Goal: Task Accomplishment & Management: Manage account settings

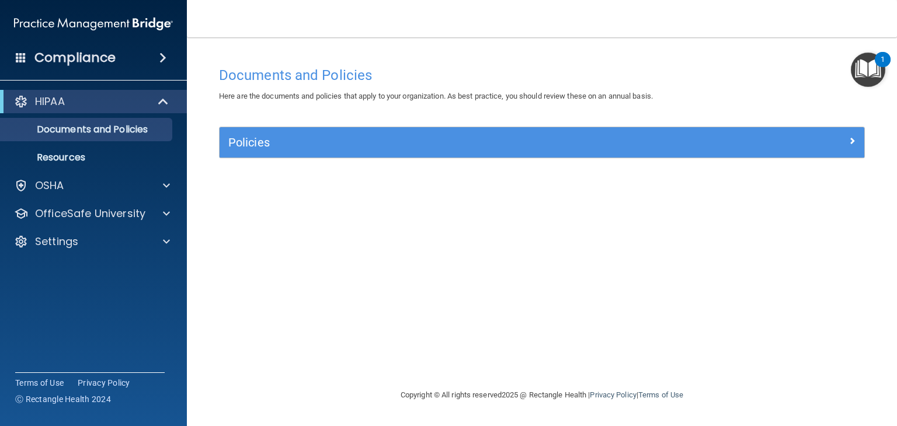
click at [629, 31] on nav "Toggle navigation [PERSON_NAME] [PERSON_NAME][EMAIL_ADDRESS][DOMAIN_NAME] Manag…" at bounding box center [542, 18] width 710 height 37
click at [126, 198] on div "HIPAA Documents and Policies Report an Incident Business Associates Emergency P…" at bounding box center [93, 174] width 187 height 178
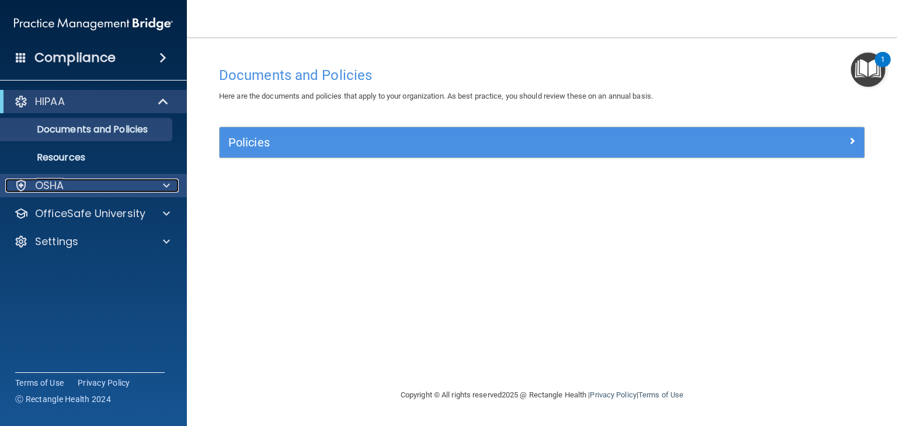
click at [151, 182] on div at bounding box center [164, 186] width 29 height 14
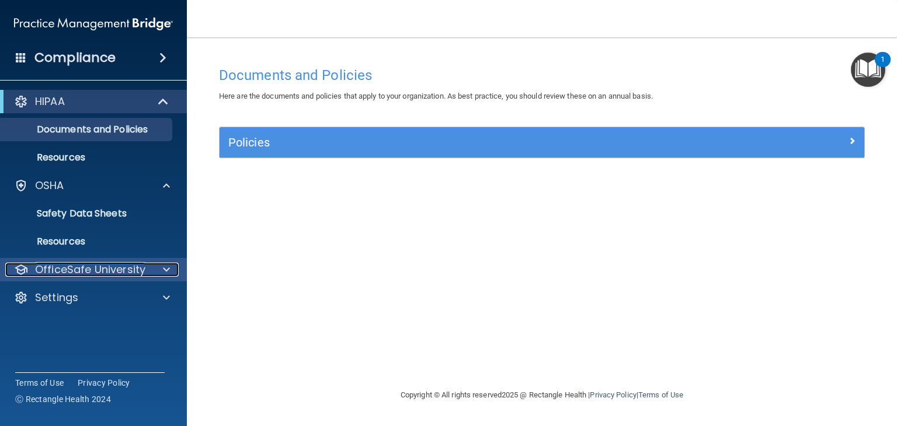
click at [141, 272] on p "OfficeSafe University" at bounding box center [90, 270] width 110 height 14
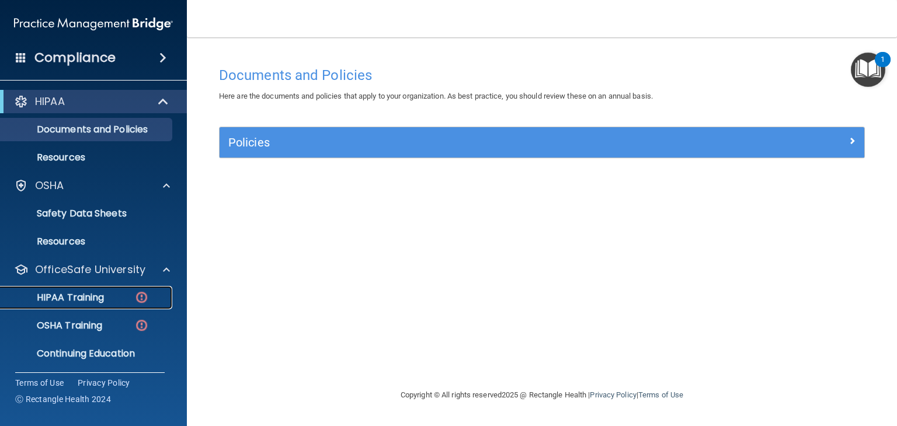
click at [115, 300] on div "HIPAA Training" at bounding box center [87, 298] width 159 height 12
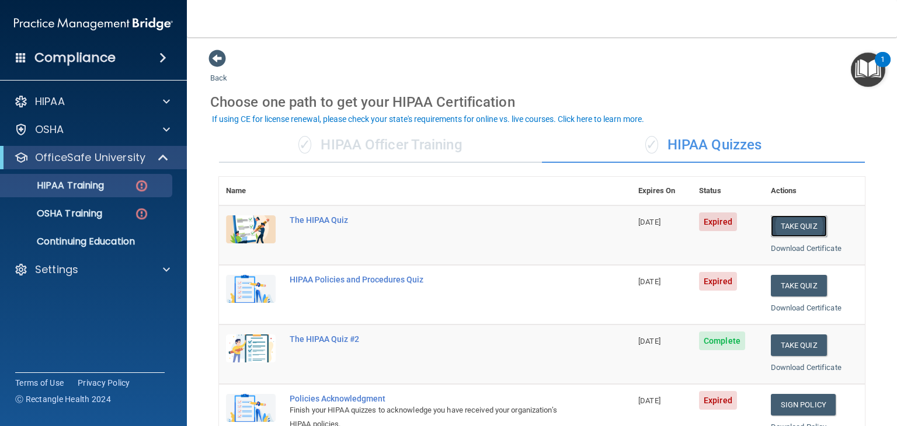
click at [789, 225] on button "Take Quiz" at bounding box center [799, 226] width 56 height 22
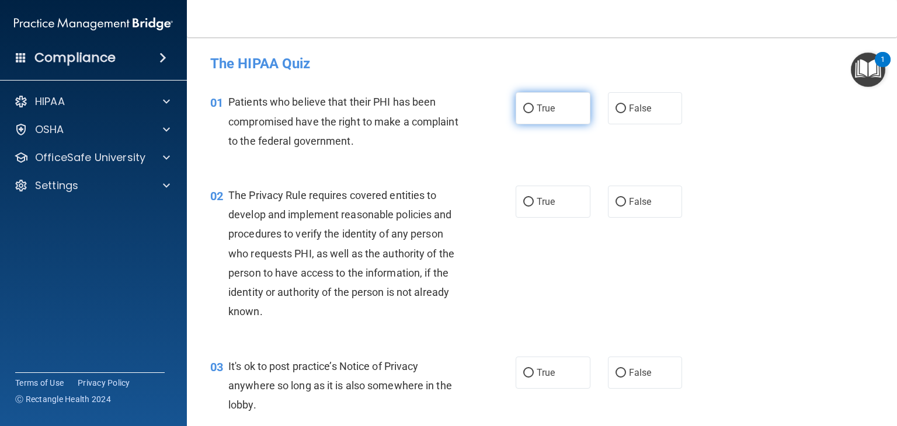
click at [537, 113] on span "True" at bounding box center [546, 108] width 18 height 11
click at [534, 113] on input "True" at bounding box center [528, 109] width 11 height 9
radio input "true"
click at [527, 194] on label "True" at bounding box center [553, 202] width 75 height 32
click at [527, 198] on input "True" at bounding box center [528, 202] width 11 height 9
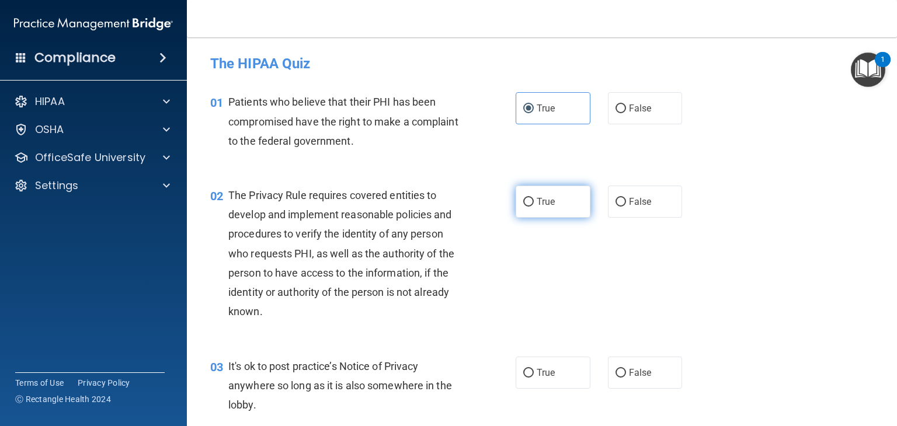
radio input "true"
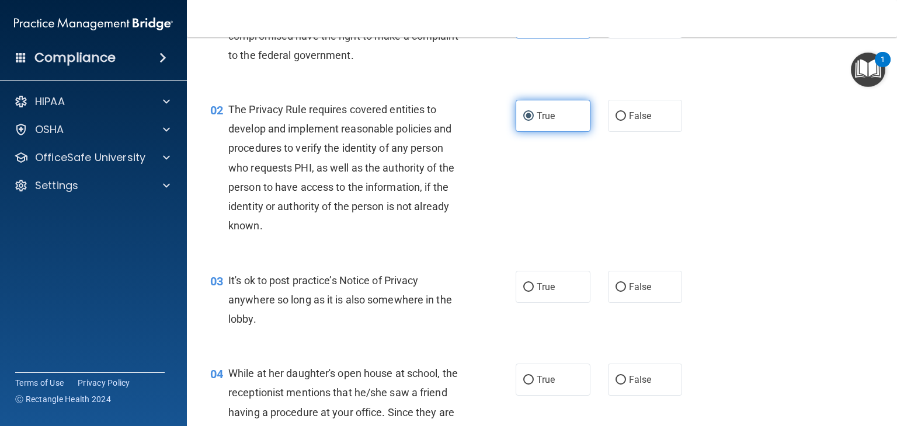
scroll to position [107, 0]
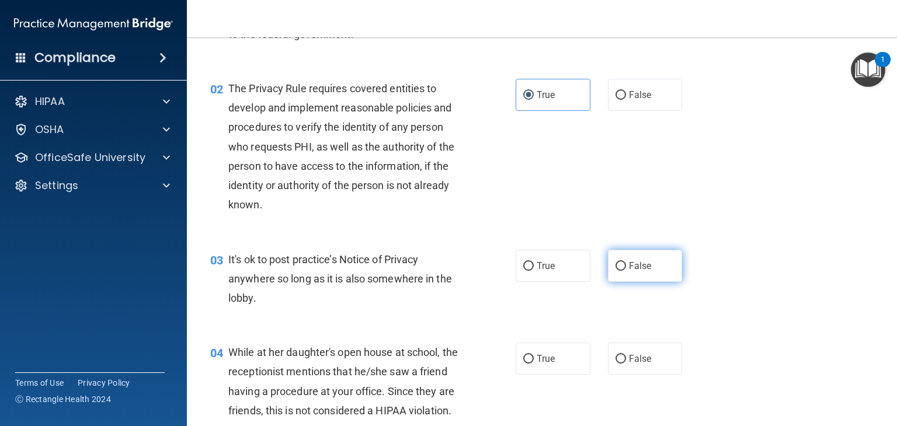
click at [620, 267] on input "False" at bounding box center [620, 266] width 11 height 9
radio input "true"
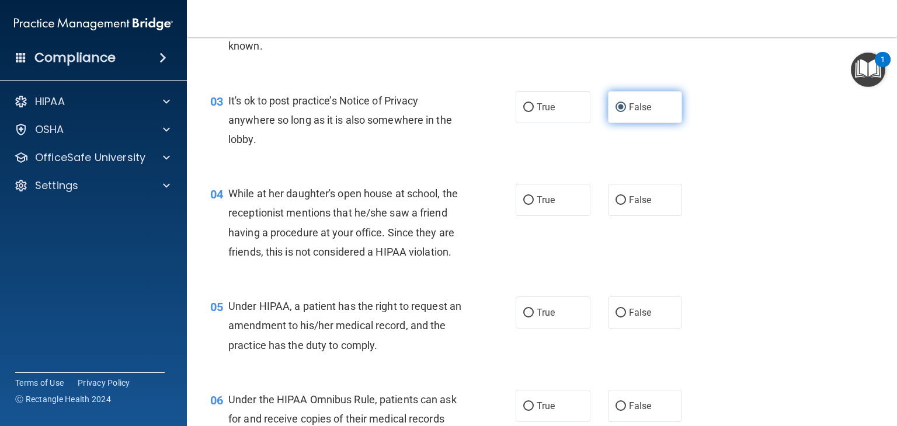
scroll to position [268, 0]
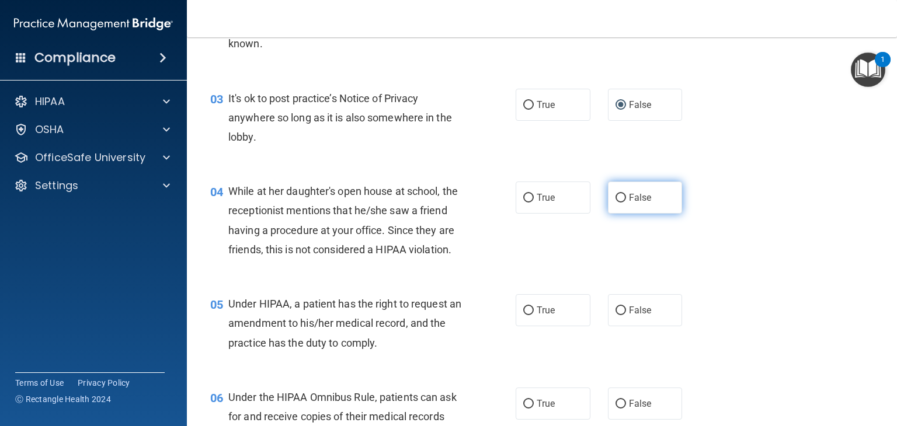
click at [619, 208] on label "False" at bounding box center [645, 198] width 75 height 32
click at [619, 203] on input "False" at bounding box center [620, 198] width 11 height 9
radio input "true"
click at [608, 326] on label "False" at bounding box center [645, 310] width 75 height 32
click at [615, 315] on input "False" at bounding box center [620, 311] width 11 height 9
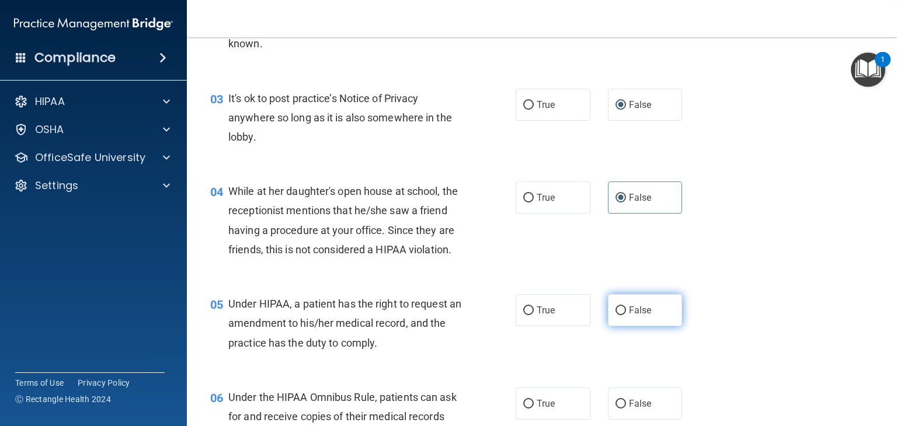
radio input "true"
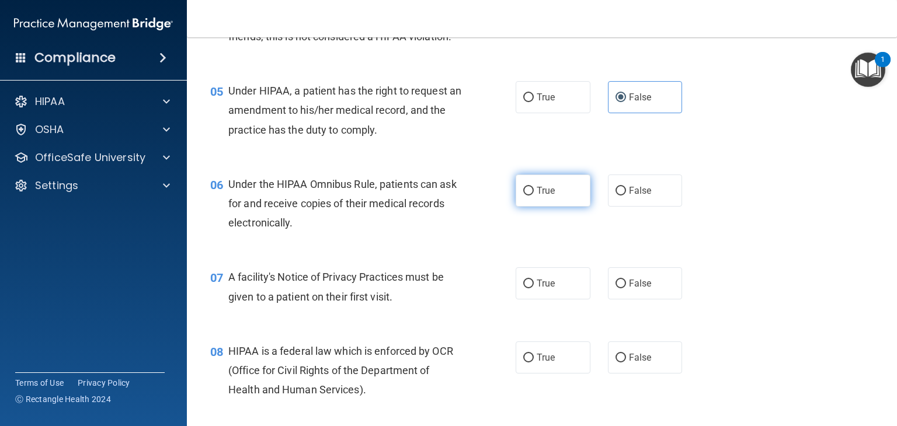
click at [549, 201] on label "True" at bounding box center [553, 191] width 75 height 32
click at [534, 196] on input "True" at bounding box center [528, 191] width 11 height 9
radio input "true"
click at [537, 289] on span "True" at bounding box center [546, 283] width 18 height 11
click at [532, 288] on input "True" at bounding box center [528, 284] width 11 height 9
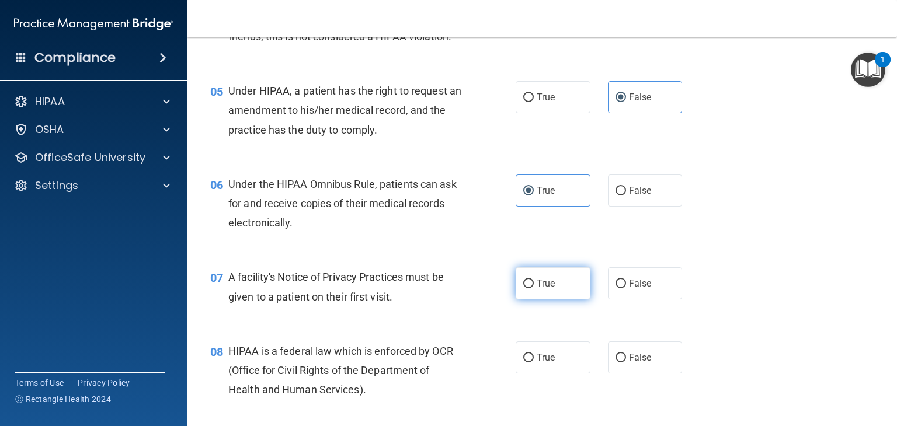
radio input "true"
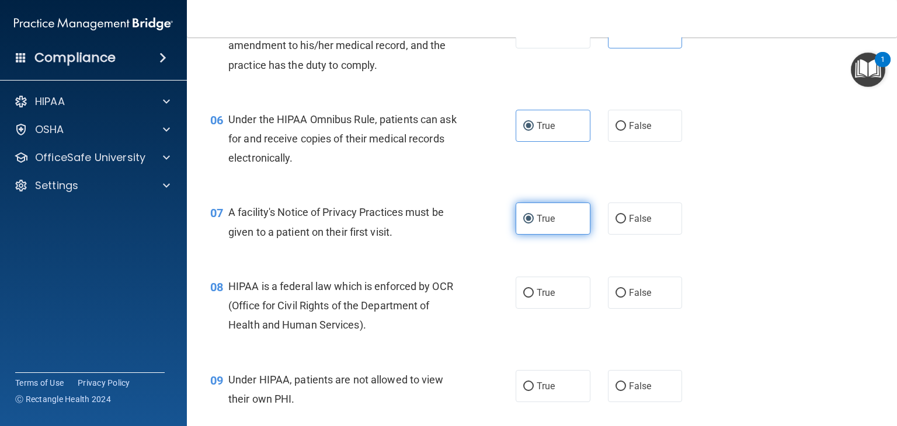
scroll to position [558, 0]
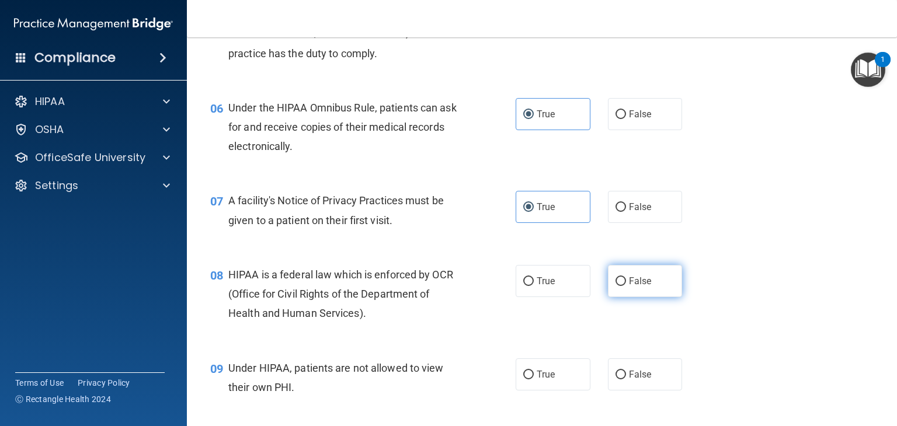
click at [629, 287] on span "False" at bounding box center [640, 281] width 23 height 11
click at [626, 286] on input "False" at bounding box center [620, 281] width 11 height 9
radio input "true"
click at [543, 287] on span "True" at bounding box center [546, 281] width 18 height 11
click at [534, 286] on input "True" at bounding box center [528, 281] width 11 height 9
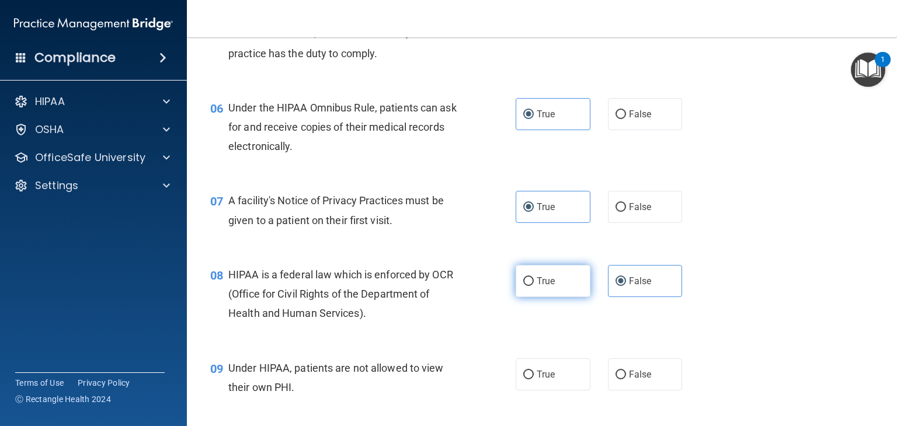
radio input "true"
radio input "false"
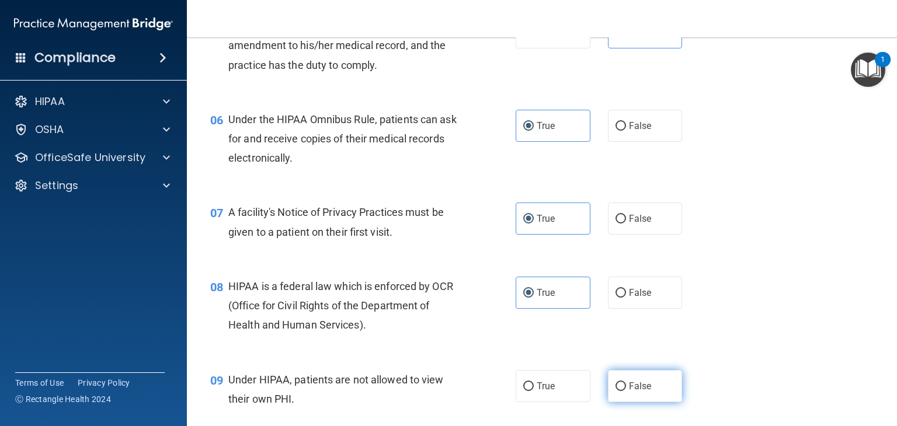
click at [621, 402] on label "False" at bounding box center [645, 386] width 75 height 32
click at [621, 391] on input "False" at bounding box center [620, 386] width 11 height 9
radio input "true"
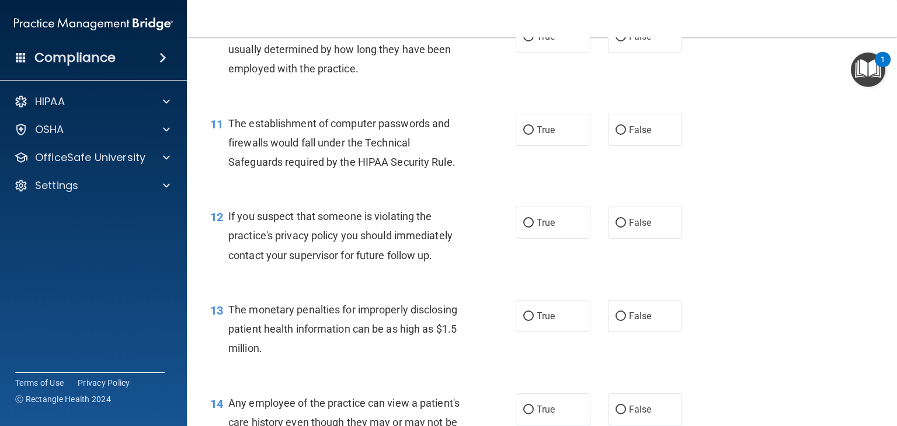
scroll to position [969, 0]
click at [641, 53] on label "False" at bounding box center [645, 37] width 75 height 32
click at [626, 42] on input "False" at bounding box center [620, 37] width 11 height 9
radio input "true"
click at [537, 136] on span "True" at bounding box center [546, 130] width 18 height 11
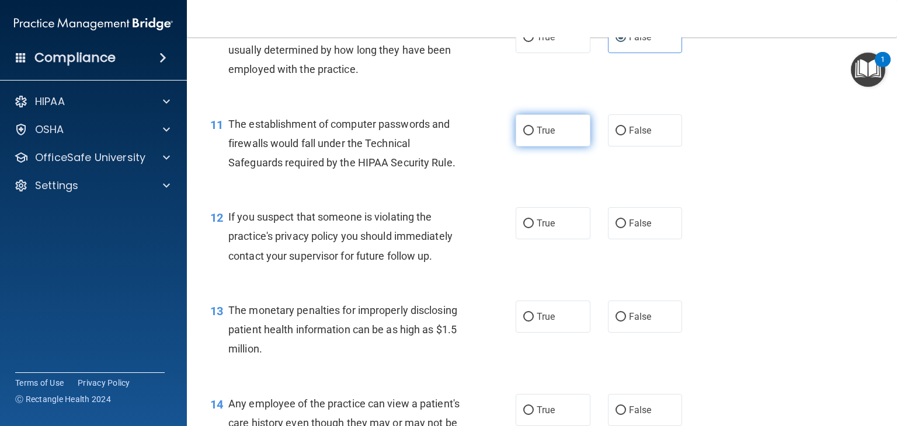
click at [532, 135] on input "True" at bounding box center [528, 131] width 11 height 9
radio input "true"
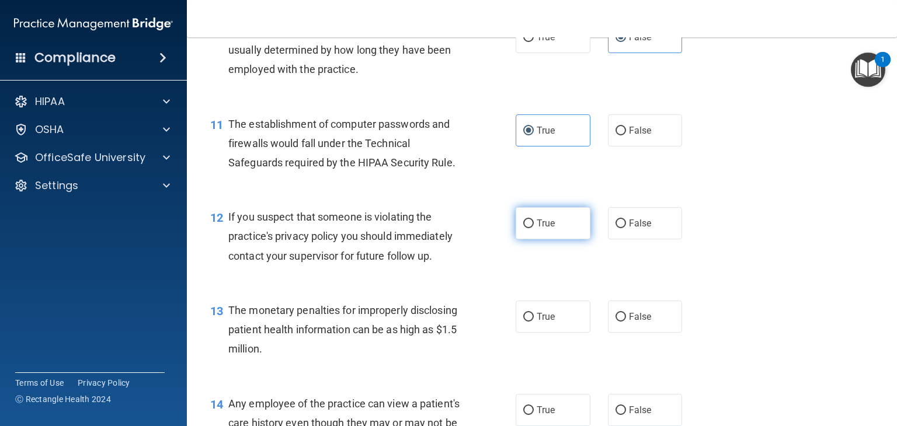
click at [531, 239] on label "True" at bounding box center [553, 223] width 75 height 32
click at [531, 228] on input "True" at bounding box center [528, 224] width 11 height 9
radio input "true"
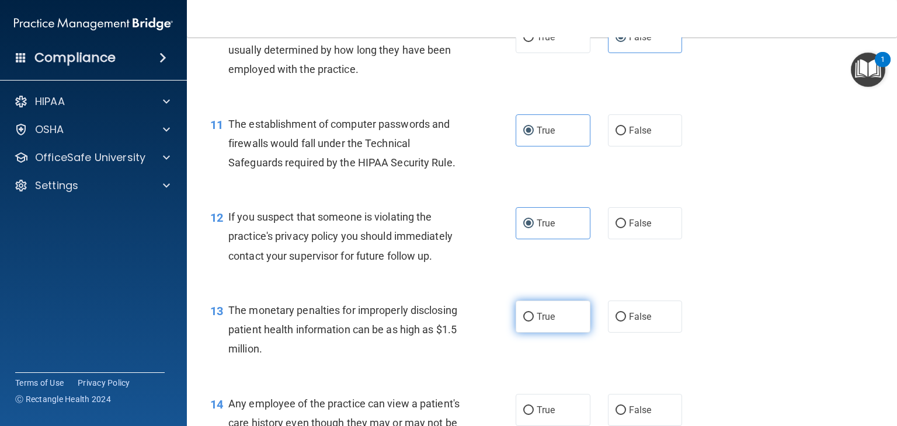
click at [537, 322] on span "True" at bounding box center [546, 316] width 18 height 11
click at [534, 322] on input "True" at bounding box center [528, 317] width 11 height 9
radio input "true"
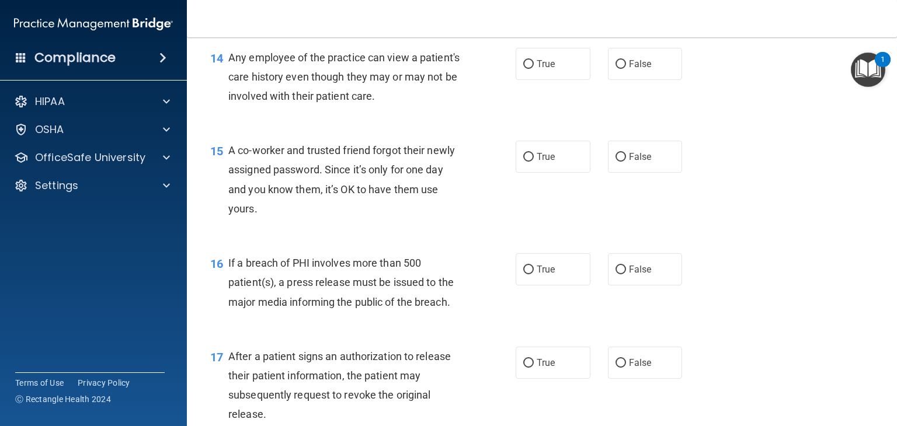
scroll to position [1316, 0]
click at [615, 68] on input "False" at bounding box center [620, 63] width 11 height 9
radio input "true"
click at [629, 161] on span "False" at bounding box center [640, 155] width 23 height 11
click at [625, 161] on input "False" at bounding box center [620, 156] width 11 height 9
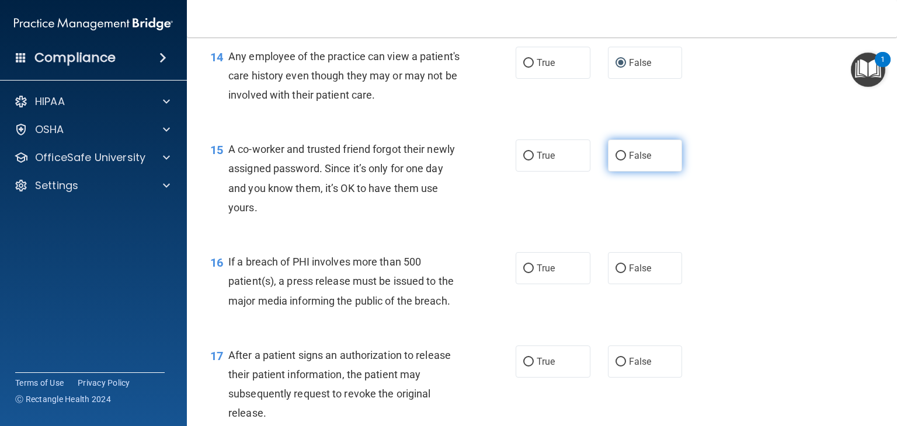
radio input "true"
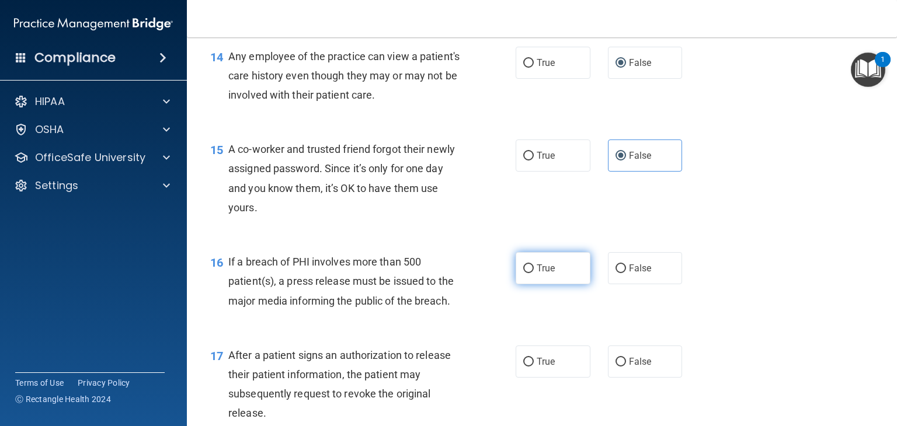
click at [537, 274] on span "True" at bounding box center [546, 268] width 18 height 11
click at [534, 273] on input "True" at bounding box center [528, 269] width 11 height 9
radio input "true"
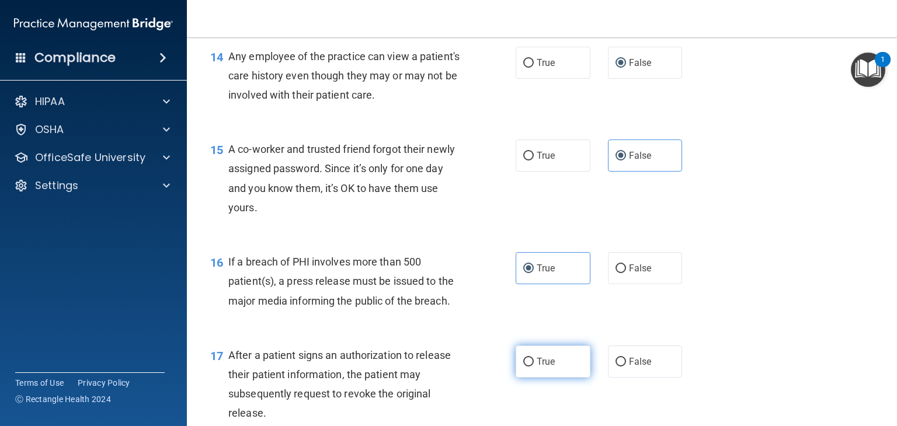
click at [537, 367] on span "True" at bounding box center [546, 361] width 18 height 11
click at [534, 367] on input "True" at bounding box center [528, 362] width 11 height 9
radio input "true"
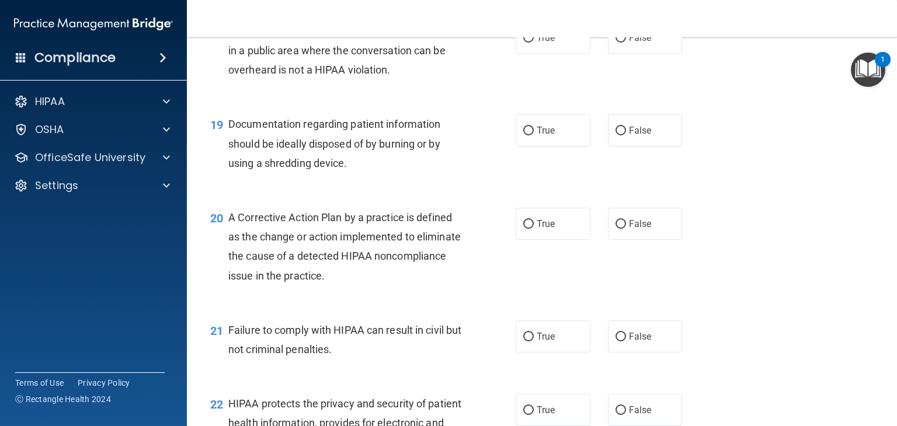
scroll to position [1749, 0]
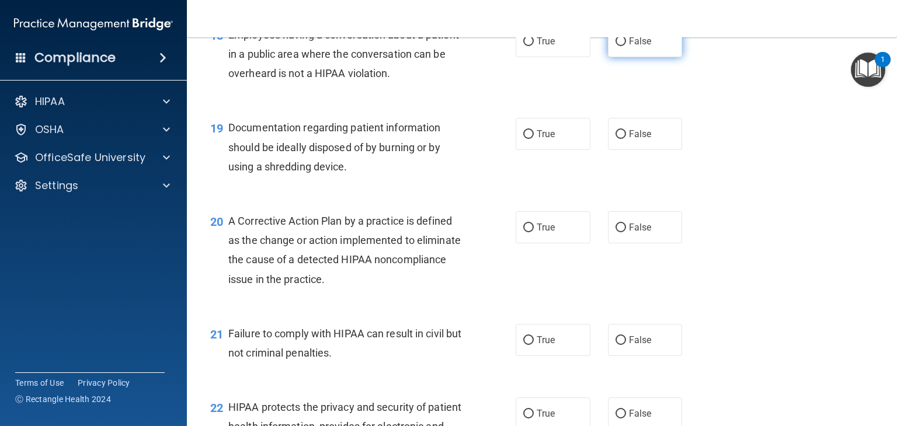
click at [634, 47] on span "False" at bounding box center [640, 41] width 23 height 11
click at [626, 46] on input "False" at bounding box center [620, 41] width 11 height 9
radio input "true"
click at [549, 140] on span "True" at bounding box center [546, 133] width 18 height 11
click at [534, 139] on input "True" at bounding box center [528, 134] width 11 height 9
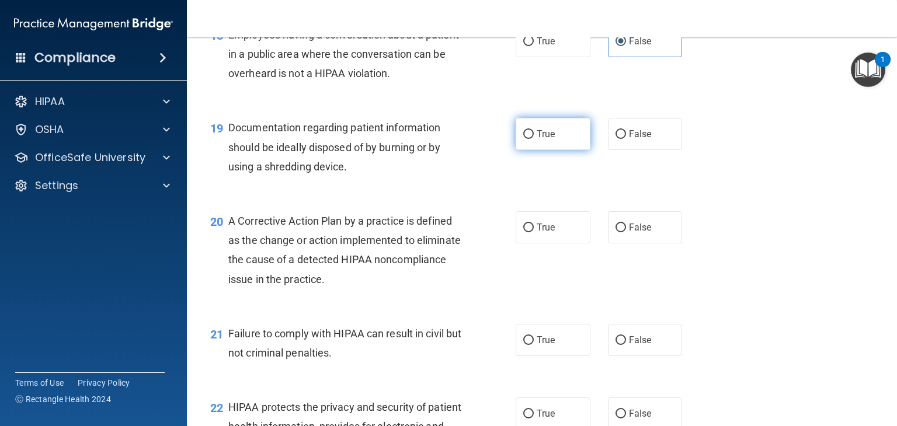
radio input "true"
click at [539, 233] on span "True" at bounding box center [546, 227] width 18 height 11
click at [534, 232] on input "True" at bounding box center [528, 228] width 11 height 9
radio input "true"
click at [619, 353] on label "False" at bounding box center [645, 340] width 75 height 32
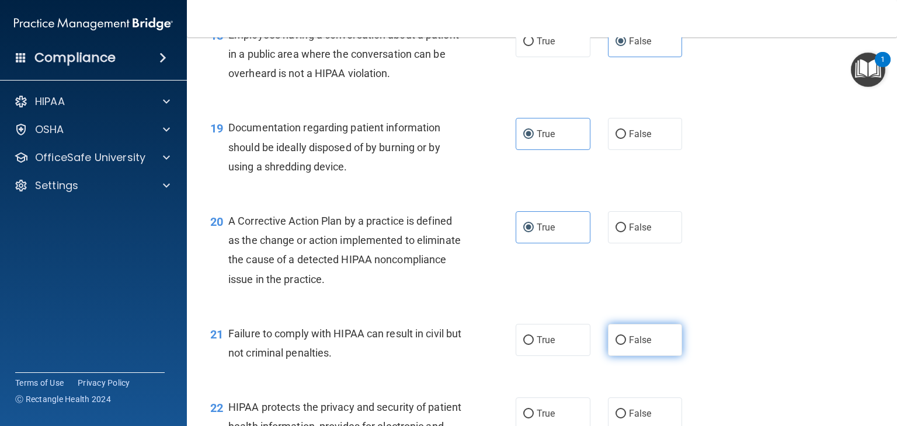
click at [619, 345] on input "False" at bounding box center [620, 340] width 11 height 9
radio input "true"
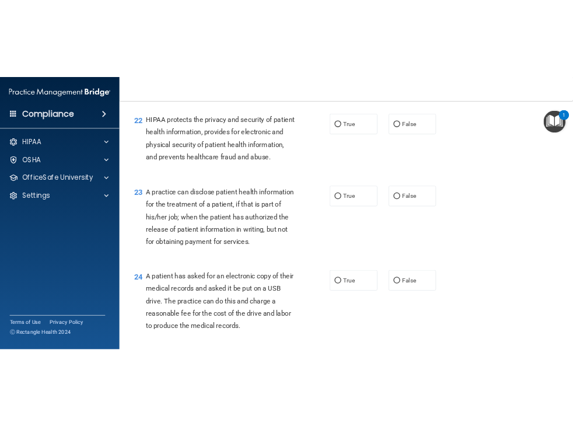
scroll to position [2100, 0]
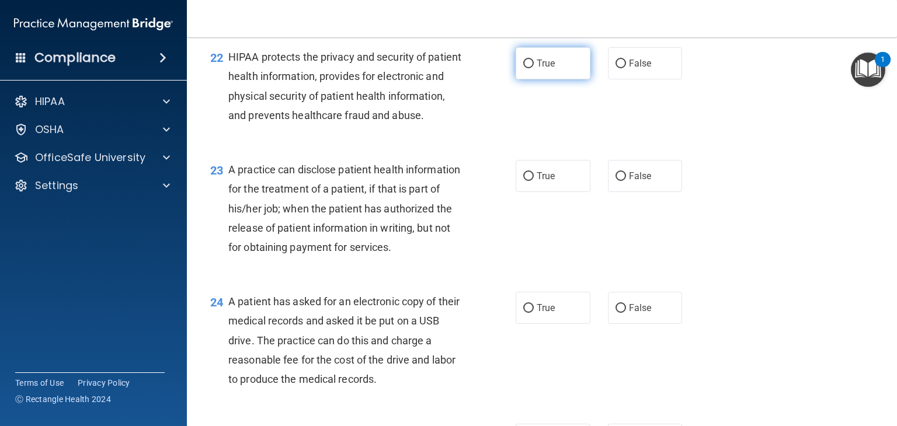
click at [530, 78] on label "True" at bounding box center [553, 63] width 75 height 32
click at [530, 68] on input "True" at bounding box center [528, 64] width 11 height 9
radio input "true"
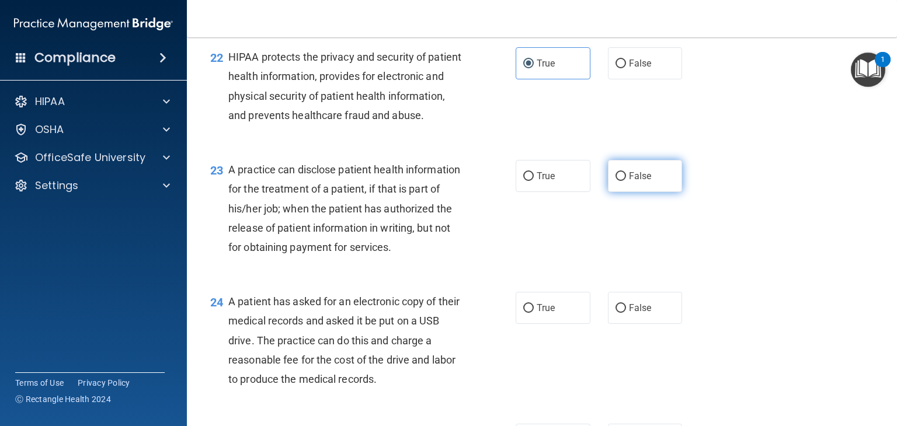
click at [642, 182] on span "False" at bounding box center [640, 176] width 23 height 11
click at [626, 181] on input "False" at bounding box center [620, 176] width 11 height 9
radio input "true"
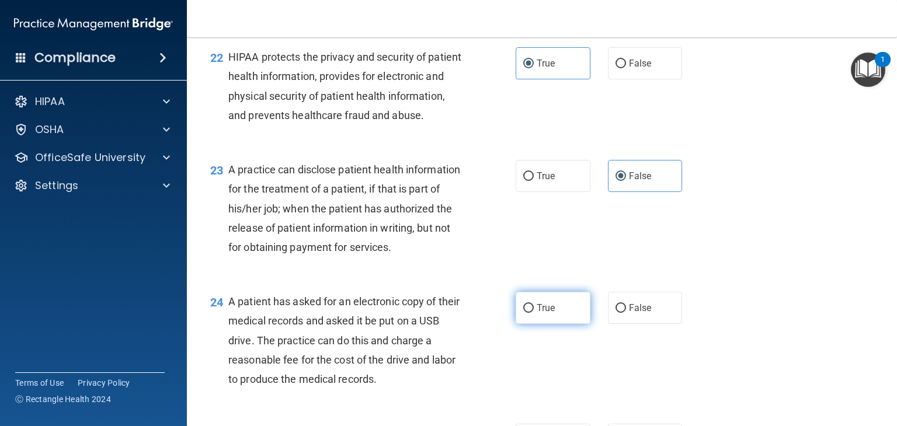
click at [523, 313] on input "True" at bounding box center [528, 308] width 11 height 9
radio input "true"
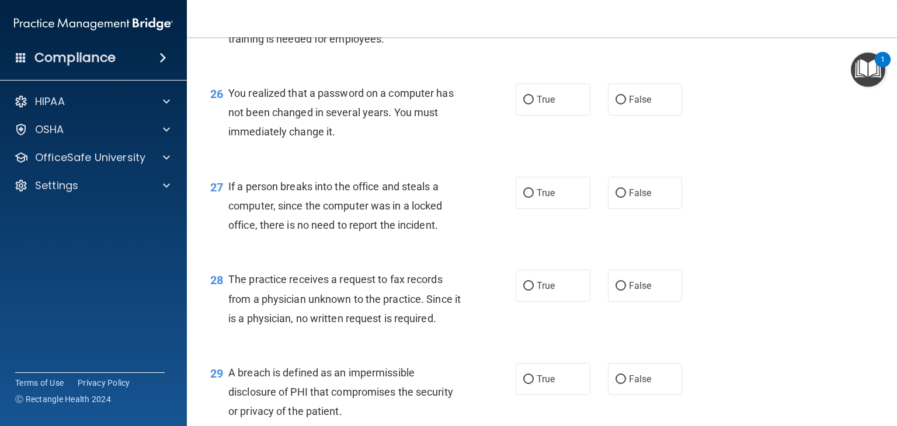
scroll to position [2533, 0]
click at [637, 23] on label "False" at bounding box center [645, 7] width 75 height 32
click at [626, 12] on input "False" at bounding box center [620, 7] width 11 height 9
radio input "true"
click at [558, 116] on label "True" at bounding box center [553, 100] width 75 height 32
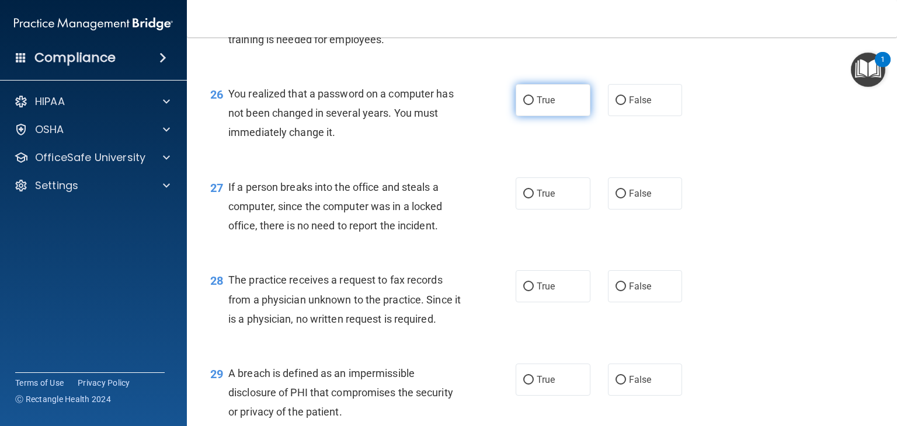
click at [534, 105] on input "True" at bounding box center [528, 100] width 11 height 9
radio input "true"
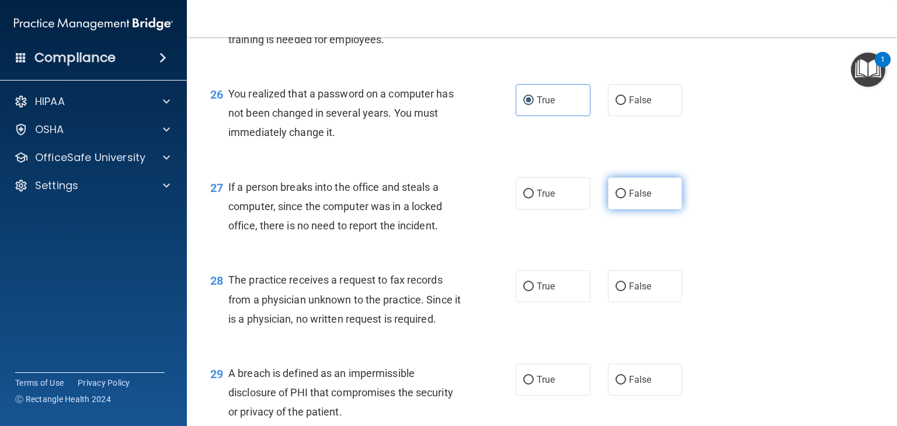
click at [638, 199] on span "False" at bounding box center [640, 193] width 23 height 11
click at [626, 199] on input "False" at bounding box center [620, 194] width 11 height 9
radio input "true"
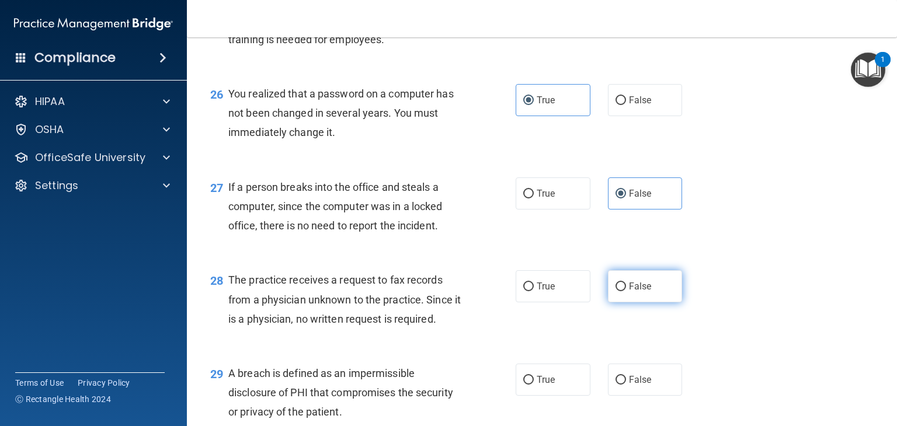
click at [632, 302] on label "False" at bounding box center [645, 286] width 75 height 32
click at [626, 291] on input "False" at bounding box center [620, 287] width 11 height 9
radio input "true"
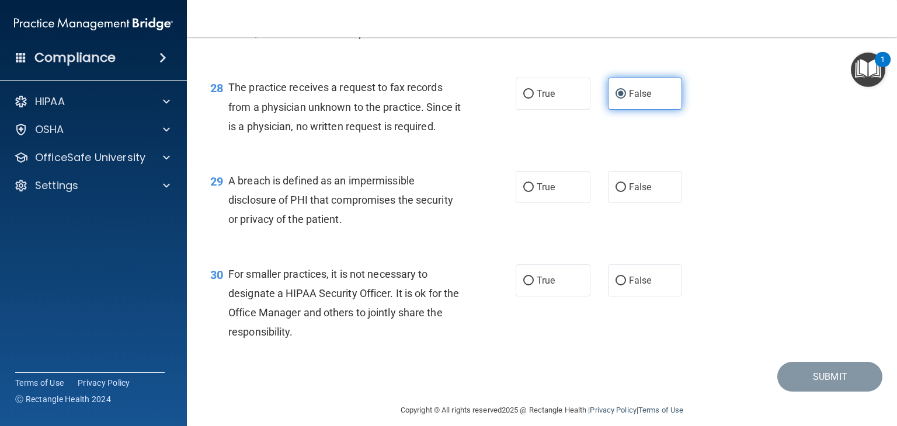
scroll to position [2740, 0]
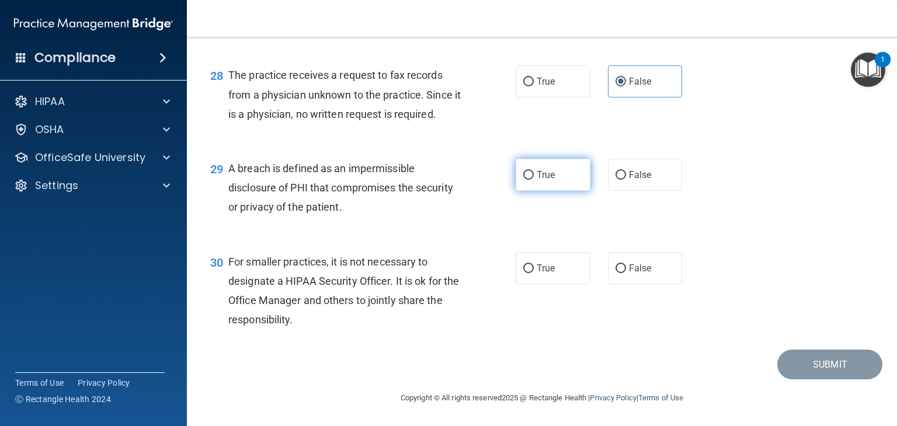
click at [528, 191] on label "True" at bounding box center [553, 175] width 75 height 32
click at [528, 180] on input "True" at bounding box center [528, 175] width 11 height 9
radio input "true"
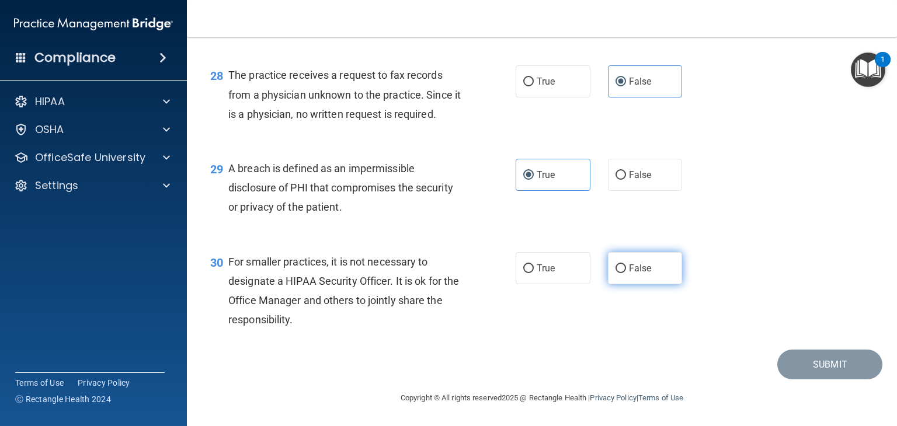
click at [608, 284] on label "False" at bounding box center [645, 268] width 75 height 32
click at [615, 273] on input "False" at bounding box center [620, 269] width 11 height 9
radio input "true"
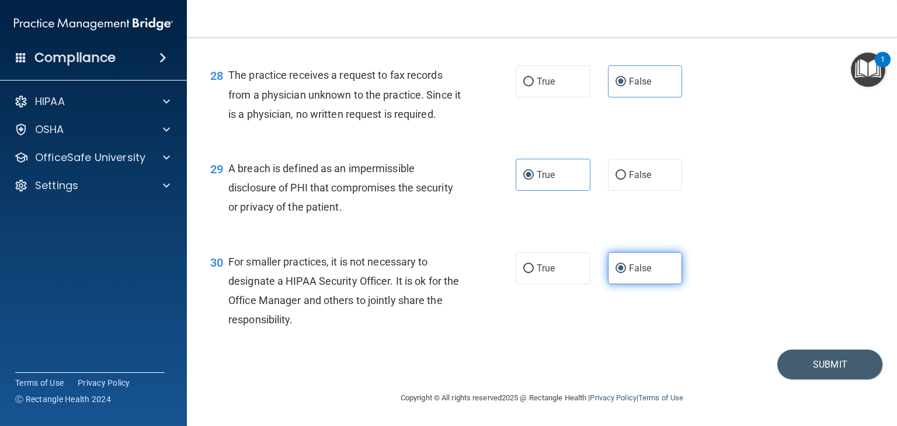
scroll to position [2796, 0]
click at [808, 361] on button "Submit" at bounding box center [829, 365] width 105 height 30
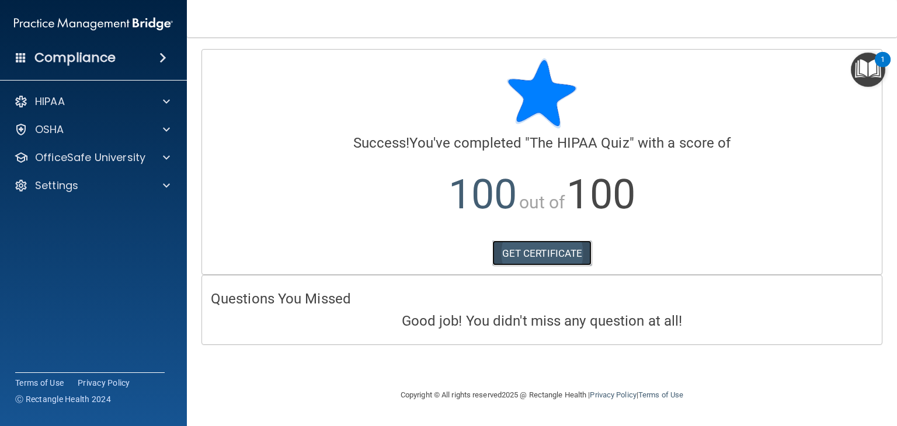
click at [537, 252] on link "GET CERTIFICATE" at bounding box center [542, 254] width 100 height 26
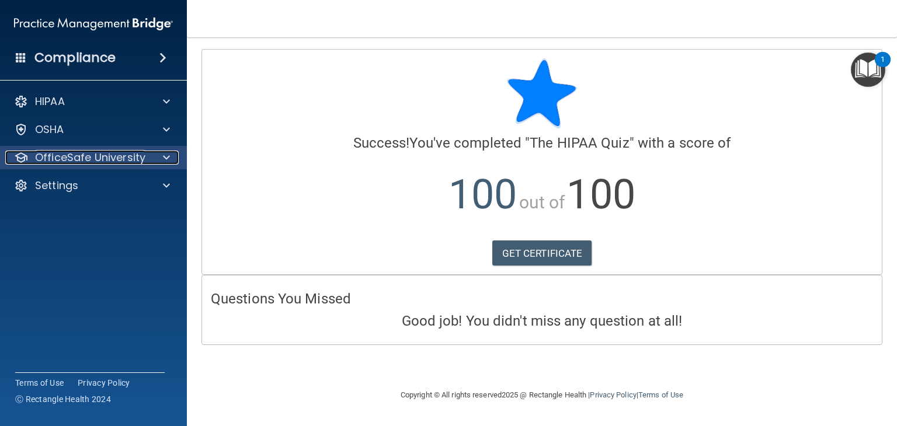
click at [167, 157] on span at bounding box center [166, 158] width 7 height 14
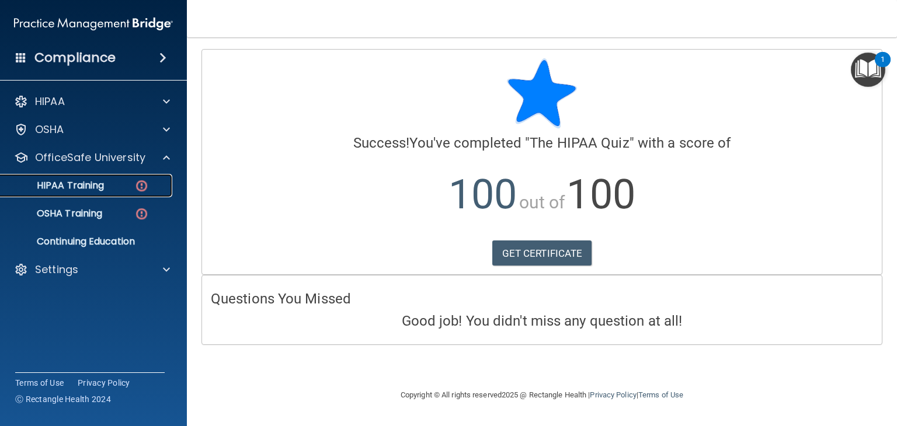
click at [154, 185] on div "HIPAA Training" at bounding box center [87, 186] width 159 height 12
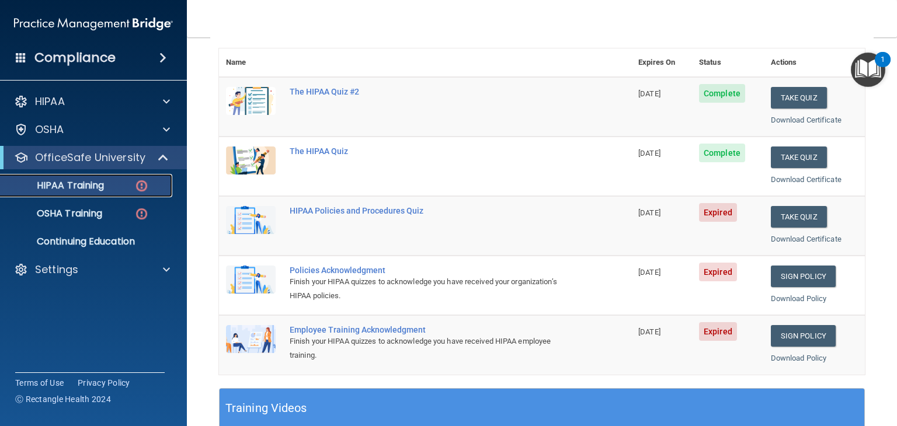
scroll to position [149, 0]
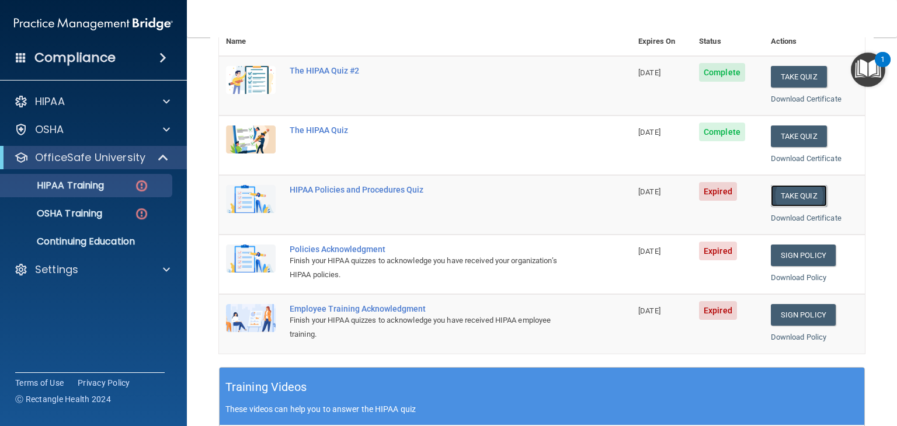
click at [782, 192] on button "Take Quiz" at bounding box center [799, 196] width 56 height 22
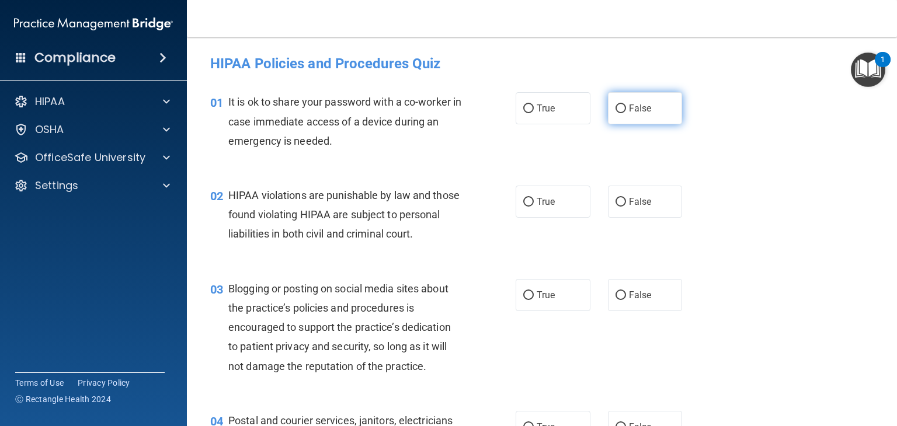
click at [633, 103] on span "False" at bounding box center [640, 108] width 23 height 11
click at [626, 105] on input "False" at bounding box center [620, 109] width 11 height 9
radio input "true"
click at [538, 197] on span "True" at bounding box center [546, 201] width 18 height 11
click at [534, 198] on input "True" at bounding box center [528, 202] width 11 height 9
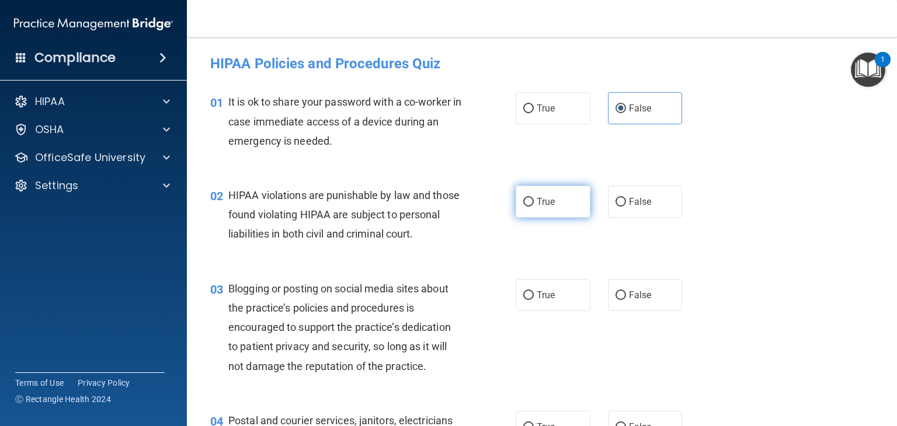
radio input "true"
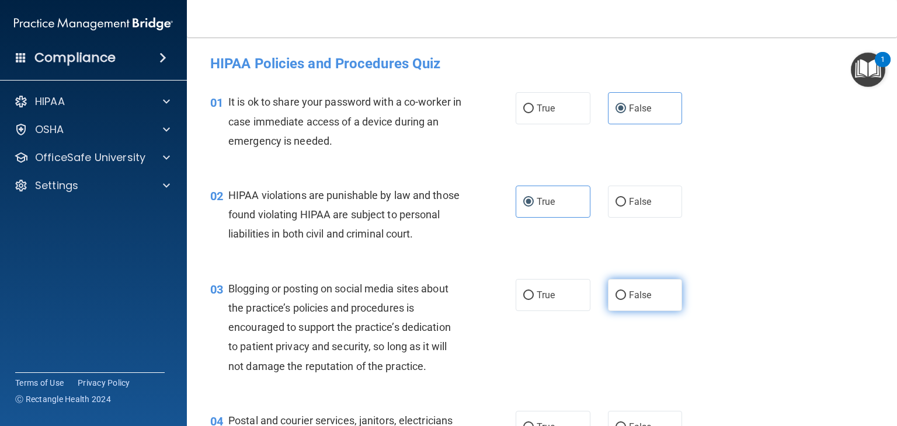
click at [639, 301] on span "False" at bounding box center [640, 295] width 23 height 11
click at [626, 300] on input "False" at bounding box center [620, 295] width 11 height 9
radio input "true"
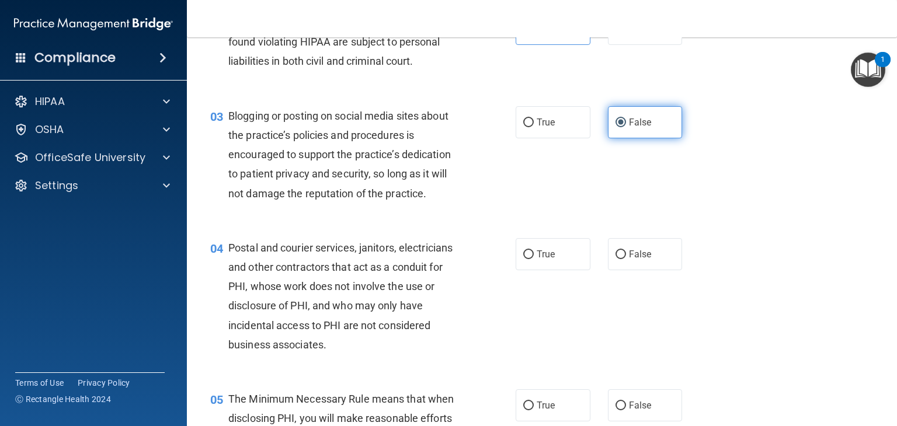
scroll to position [174, 0]
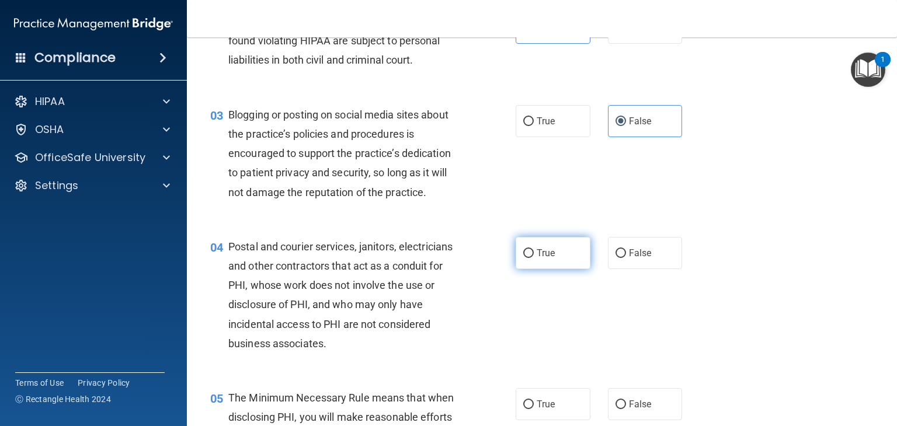
click at [534, 269] on label "True" at bounding box center [553, 253] width 75 height 32
click at [534, 258] on input "True" at bounding box center [528, 253] width 11 height 9
radio input "true"
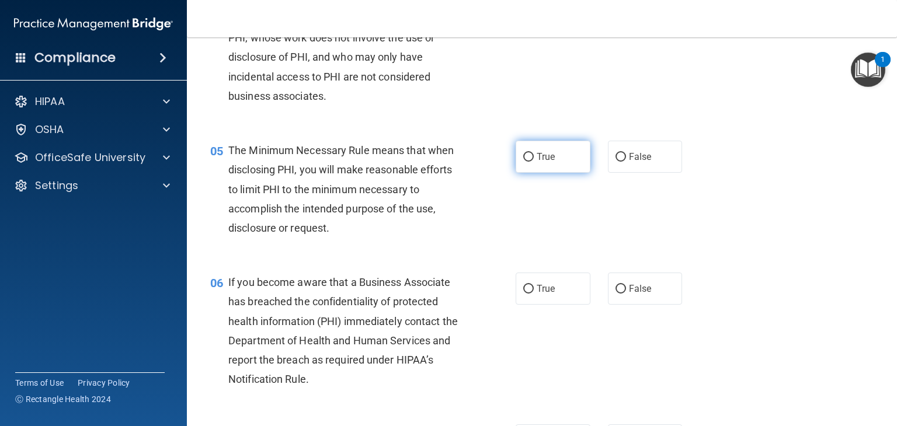
click at [528, 162] on input "True" at bounding box center [528, 157] width 11 height 9
radio input "true"
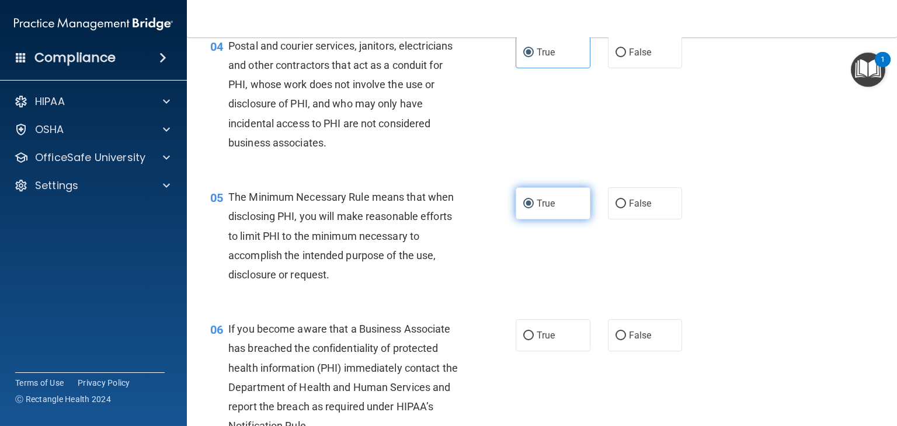
scroll to position [380, 0]
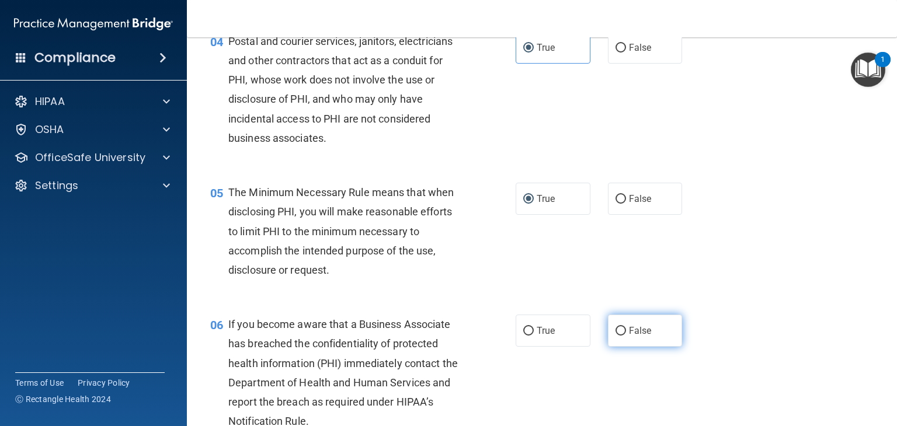
click at [624, 347] on label "False" at bounding box center [645, 331] width 75 height 32
click at [624, 336] on input "False" at bounding box center [620, 331] width 11 height 9
radio input "true"
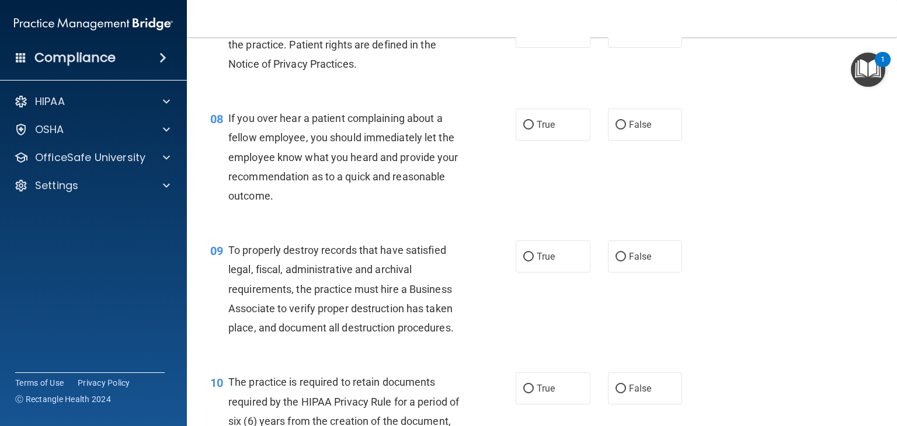
scroll to position [825, 0]
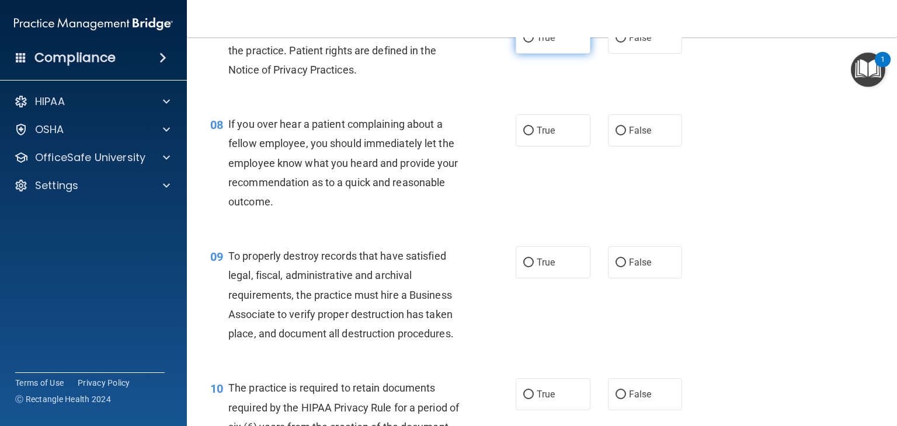
click at [542, 54] on label "True" at bounding box center [553, 38] width 75 height 32
click at [534, 43] on input "True" at bounding box center [528, 38] width 11 height 9
radio input "true"
click at [635, 136] on span "False" at bounding box center [640, 130] width 23 height 11
click at [626, 135] on input "False" at bounding box center [620, 131] width 11 height 9
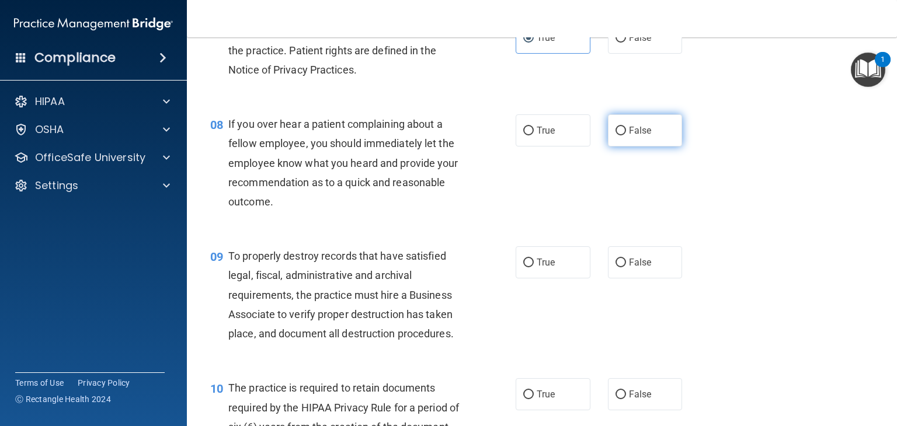
radio input "true"
click at [627, 274] on label "False" at bounding box center [645, 262] width 75 height 32
click at [626, 267] on input "False" at bounding box center [620, 263] width 11 height 9
radio input "true"
click at [540, 400] on span "True" at bounding box center [546, 394] width 18 height 11
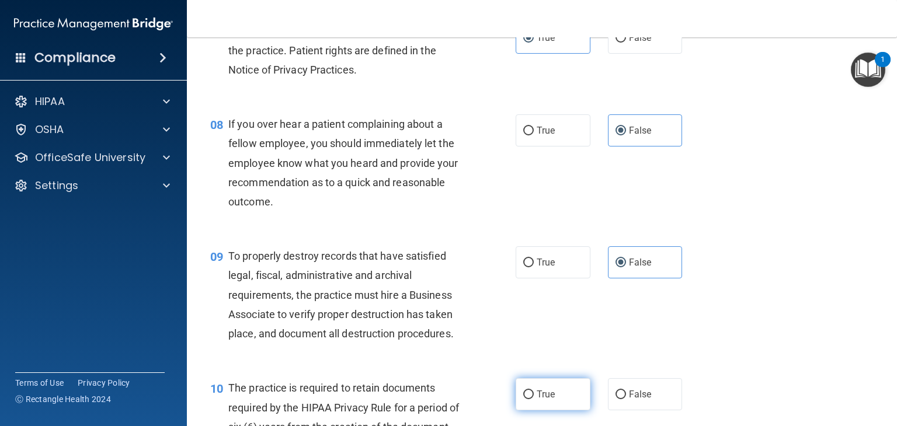
click at [534, 399] on input "True" at bounding box center [528, 395] width 11 height 9
radio input "true"
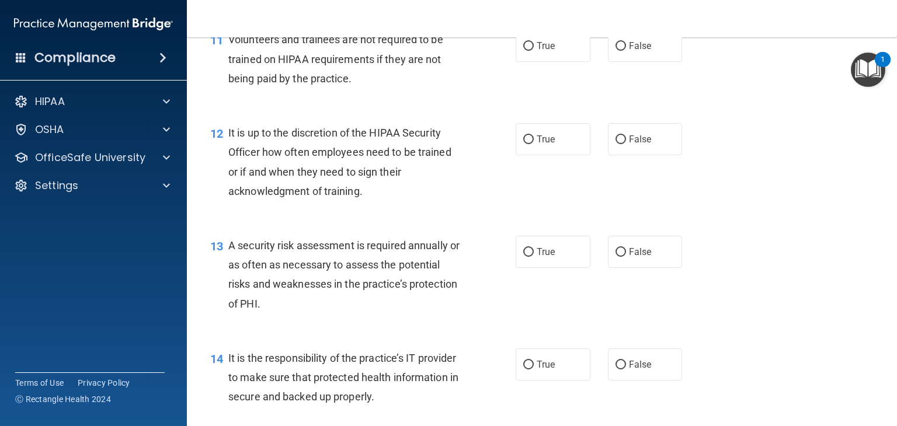
scroll to position [1301, 0]
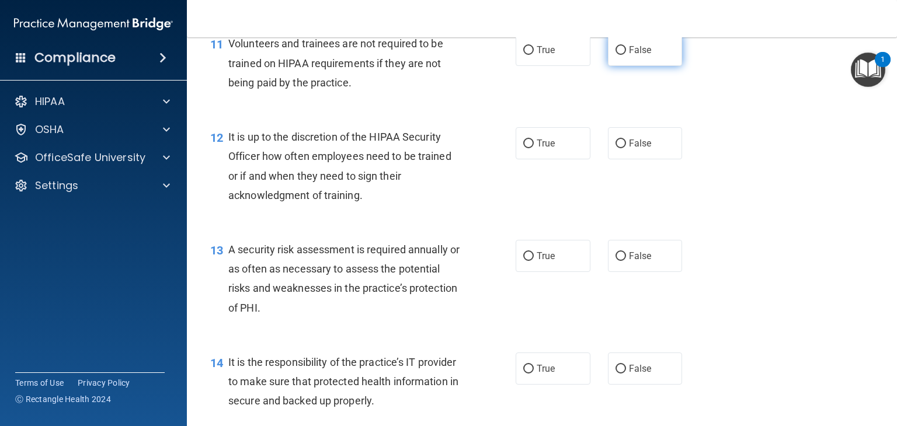
click at [620, 66] on label "False" at bounding box center [645, 50] width 75 height 32
click at [620, 55] on input "False" at bounding box center [620, 50] width 11 height 9
radio input "true"
click at [631, 159] on label "False" at bounding box center [645, 143] width 75 height 32
click at [626, 148] on input "False" at bounding box center [620, 144] width 11 height 9
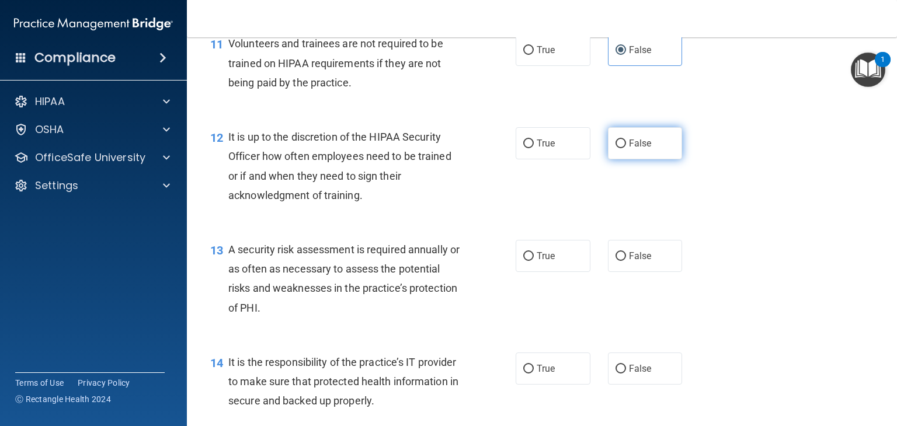
radio input "true"
click at [539, 262] on span "True" at bounding box center [546, 256] width 18 height 11
click at [534, 261] on input "True" at bounding box center [528, 256] width 11 height 9
radio input "true"
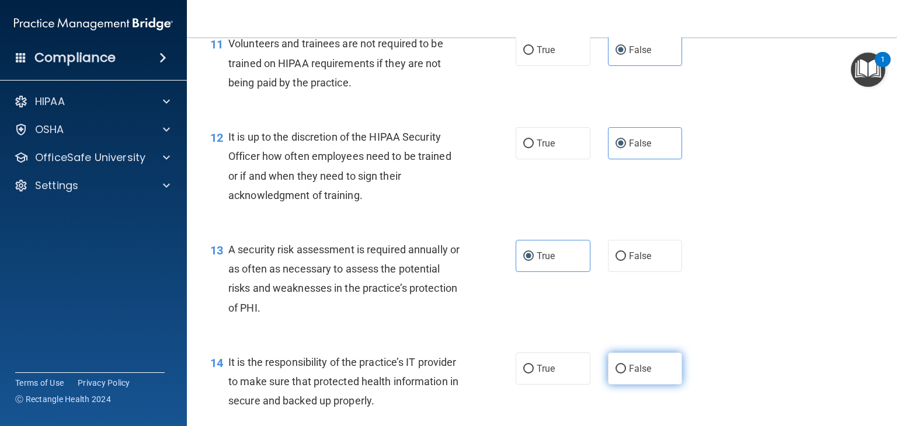
click at [631, 379] on label "False" at bounding box center [645, 369] width 75 height 32
click at [626, 374] on input "False" at bounding box center [620, 369] width 11 height 9
radio input "true"
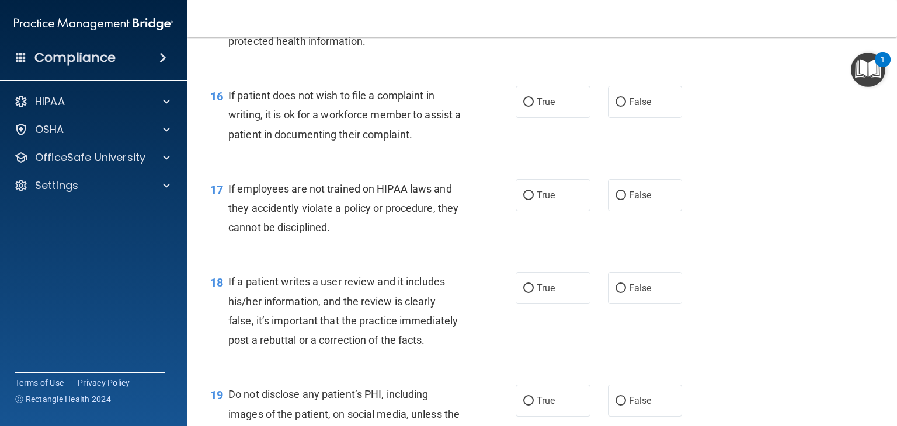
scroll to position [1718, 0]
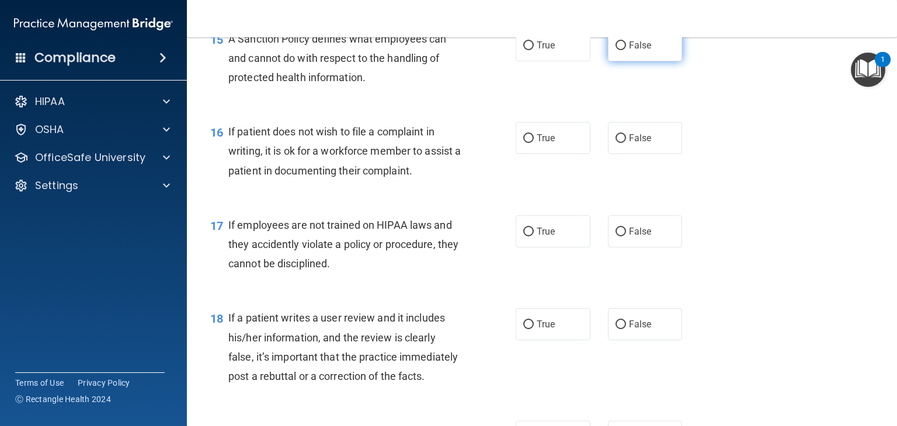
click at [640, 51] on span "False" at bounding box center [640, 45] width 23 height 11
click at [626, 50] on input "False" at bounding box center [620, 45] width 11 height 9
radio input "true"
click at [547, 144] on label "True" at bounding box center [553, 138] width 75 height 32
click at [534, 143] on input "True" at bounding box center [528, 138] width 11 height 9
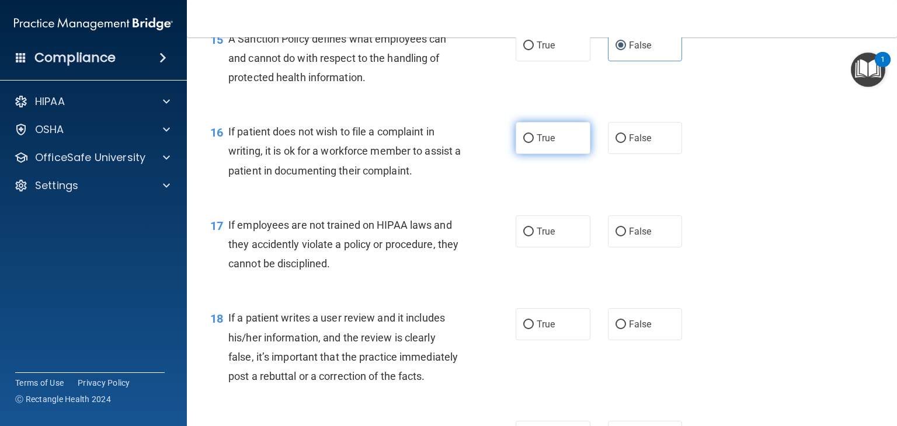
radio input "true"
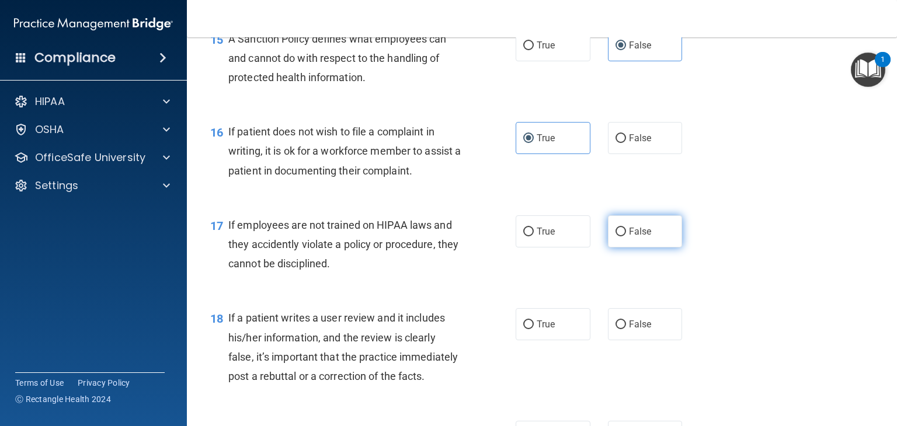
click at [629, 237] on span "False" at bounding box center [640, 231] width 23 height 11
click at [625, 236] on input "False" at bounding box center [620, 232] width 11 height 9
radio input "true"
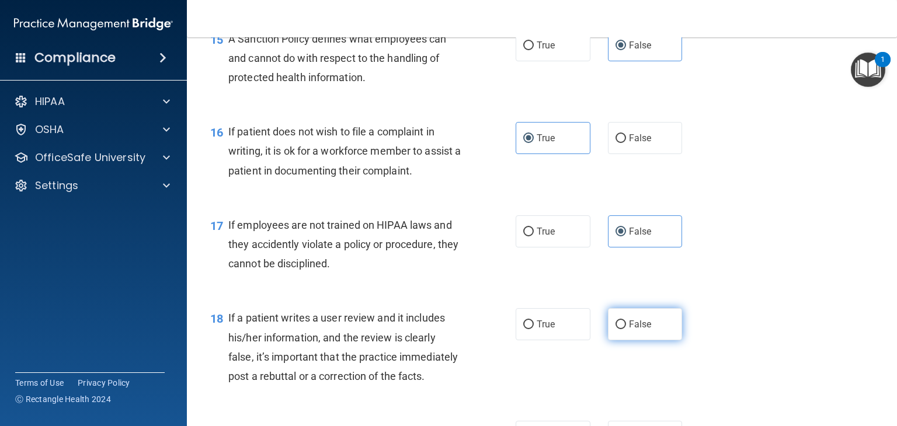
click at [617, 333] on label "False" at bounding box center [645, 324] width 75 height 32
click at [617, 329] on input "False" at bounding box center [620, 325] width 11 height 9
radio input "true"
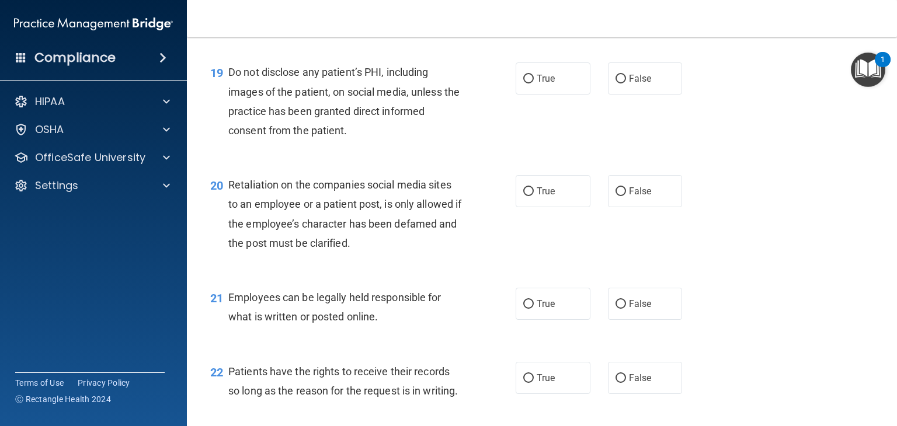
scroll to position [2117, 0]
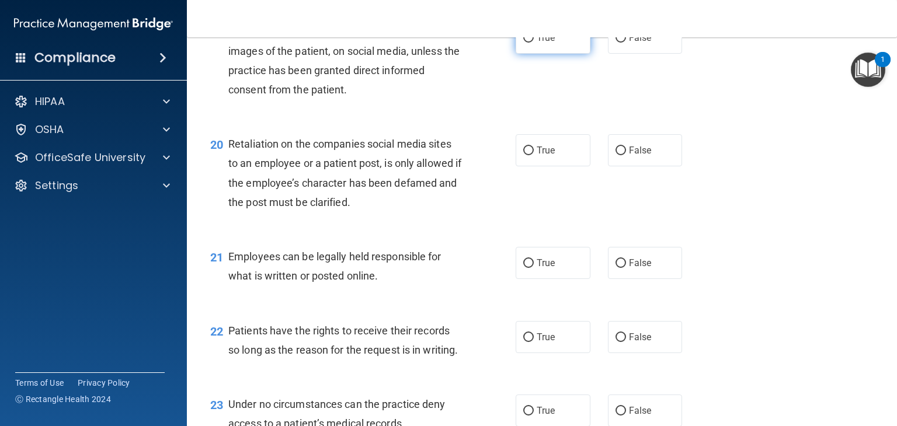
click at [540, 43] on span "True" at bounding box center [546, 37] width 18 height 11
click at [534, 43] on input "True" at bounding box center [528, 38] width 11 height 9
radio input "true"
click at [629, 156] on span "False" at bounding box center [640, 150] width 23 height 11
click at [626, 155] on input "False" at bounding box center [620, 151] width 11 height 9
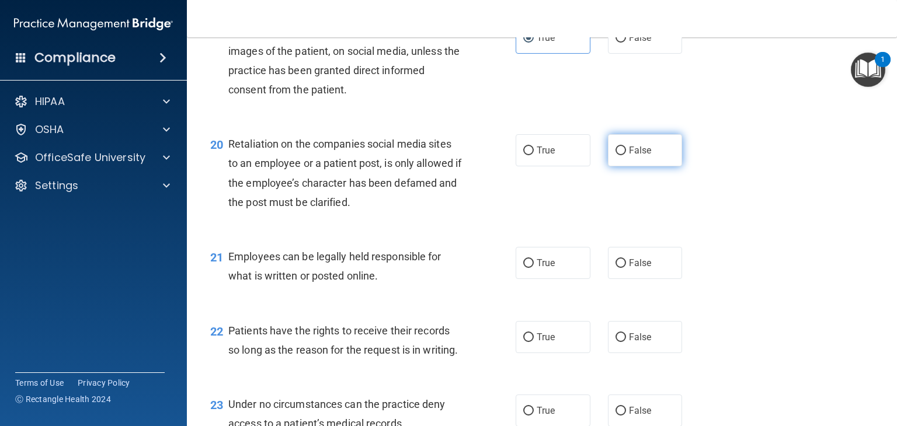
radio input "true"
click at [525, 268] on input "True" at bounding box center [528, 263] width 11 height 9
radio input "true"
click at [622, 353] on label "False" at bounding box center [645, 337] width 75 height 32
click at [622, 342] on input "False" at bounding box center [620, 337] width 11 height 9
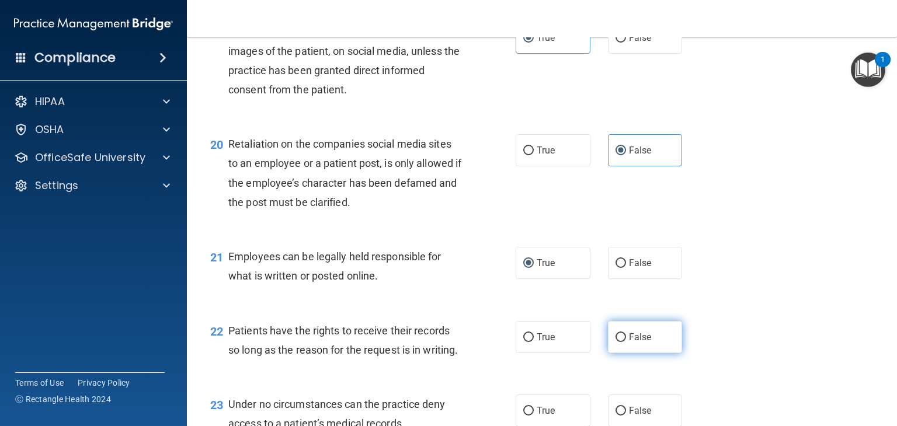
radio input "true"
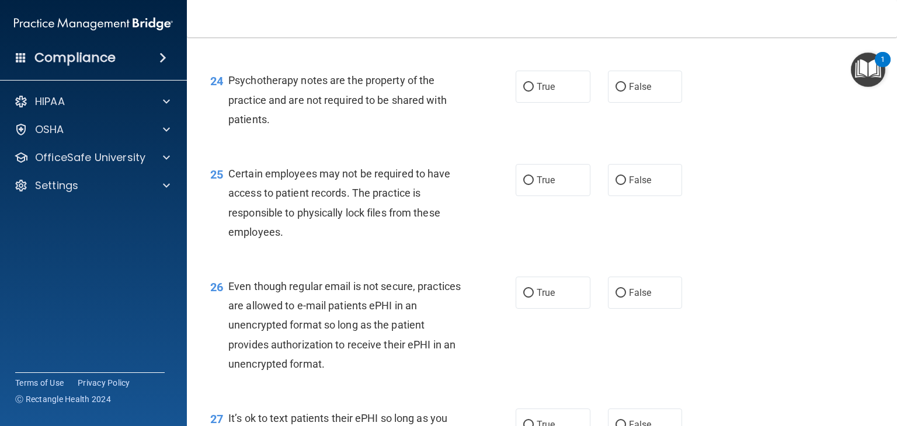
scroll to position [2516, 0]
click at [631, 18] on span "False" at bounding box center [640, 12] width 23 height 11
click at [626, 18] on input "False" at bounding box center [620, 13] width 11 height 9
radio input "true"
click at [549, 92] on span "True" at bounding box center [546, 86] width 18 height 11
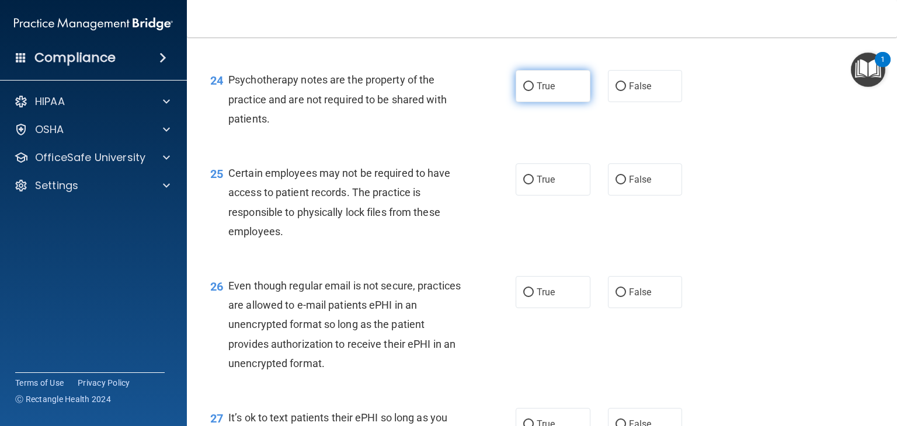
click at [534, 91] on input "True" at bounding box center [528, 86] width 11 height 9
radio input "true"
click at [527, 185] on input "True" at bounding box center [528, 180] width 11 height 9
radio input "true"
click at [529, 308] on label "True" at bounding box center [553, 292] width 75 height 32
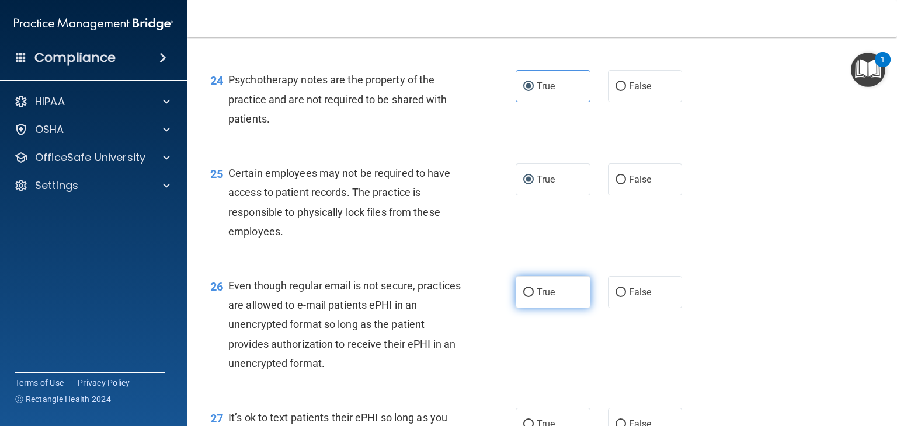
click at [529, 297] on input "True" at bounding box center [528, 292] width 11 height 9
radio input "true"
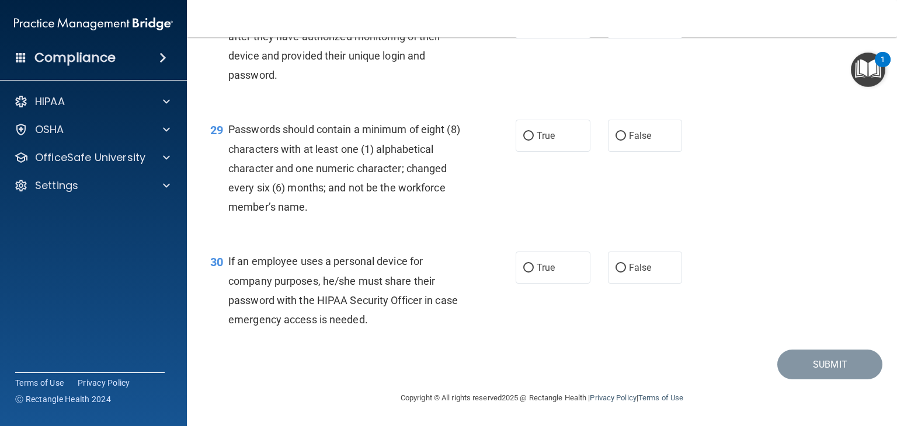
scroll to position [2998, 0]
click at [625, 39] on label "False" at bounding box center [645, 23] width 75 height 32
click at [625, 28] on input "False" at bounding box center [620, 23] width 11 height 9
radio input "true"
click at [629, 141] on span "False" at bounding box center [640, 135] width 23 height 11
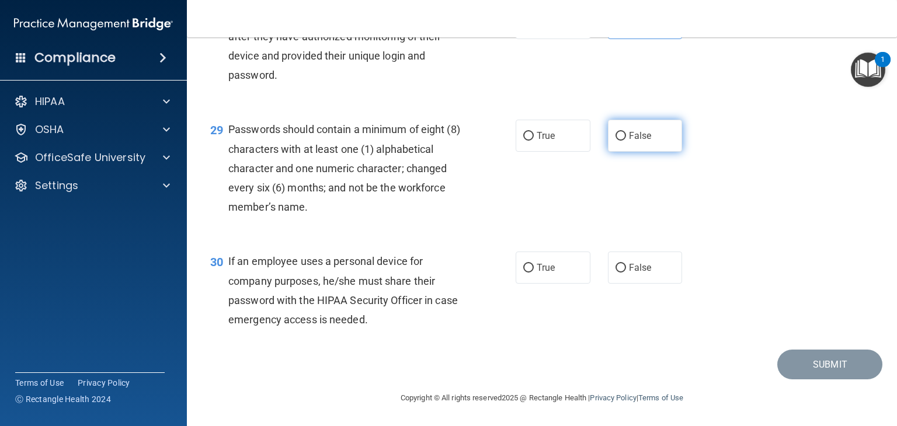
click at [623, 141] on input "False" at bounding box center [620, 136] width 11 height 9
radio input "true"
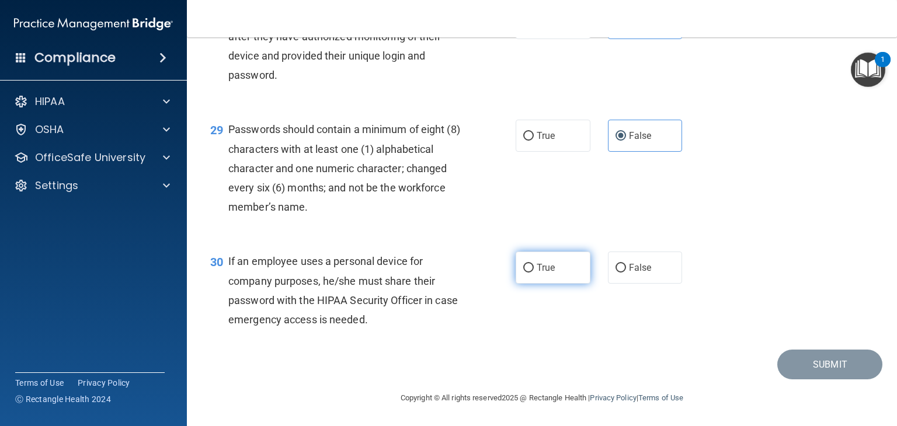
click at [537, 273] on span "True" at bounding box center [546, 267] width 18 height 11
click at [534, 273] on input "True" at bounding box center [528, 268] width 11 height 9
radio input "true"
click at [520, 152] on label "True" at bounding box center [553, 136] width 75 height 32
click at [523, 141] on input "True" at bounding box center [528, 136] width 11 height 9
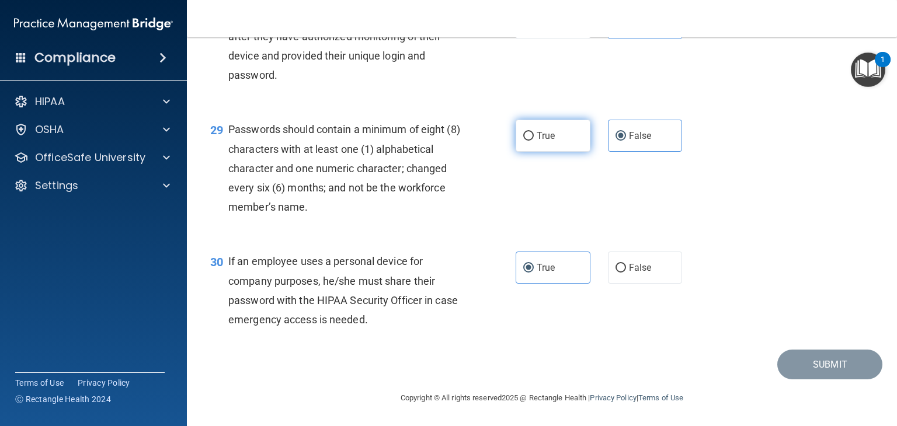
radio input "true"
radio input "false"
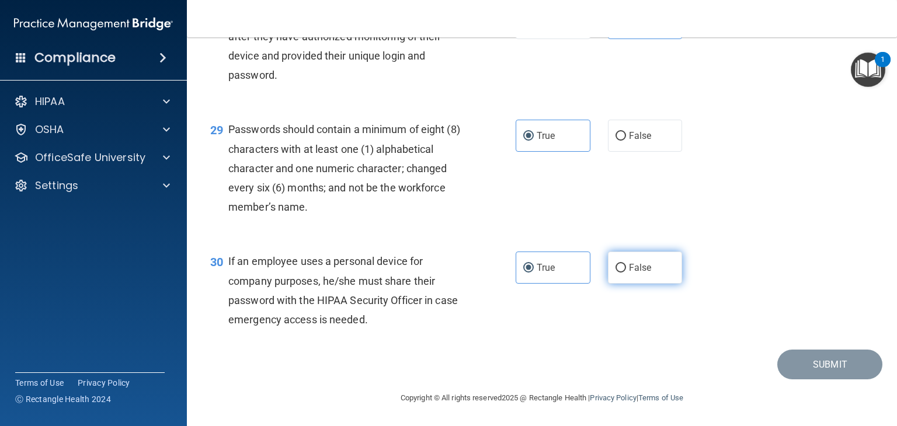
click at [620, 284] on label "False" at bounding box center [645, 268] width 75 height 32
click at [620, 273] on input "False" at bounding box center [620, 268] width 11 height 9
radio input "true"
radio input "false"
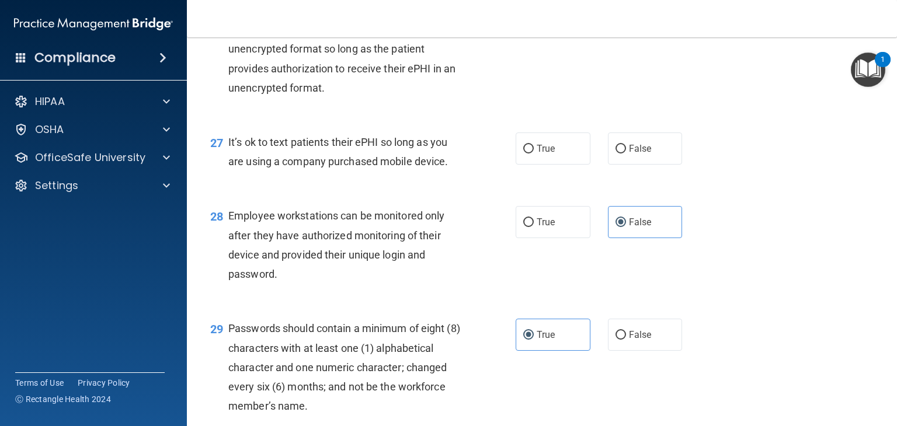
scroll to position [2788, 0]
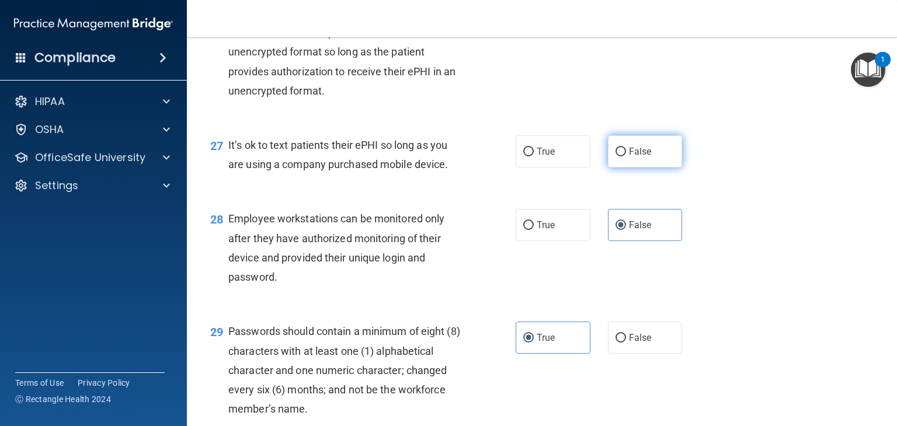
click at [618, 168] on label "False" at bounding box center [645, 151] width 75 height 32
click at [618, 156] on input "False" at bounding box center [620, 152] width 11 height 9
radio input "true"
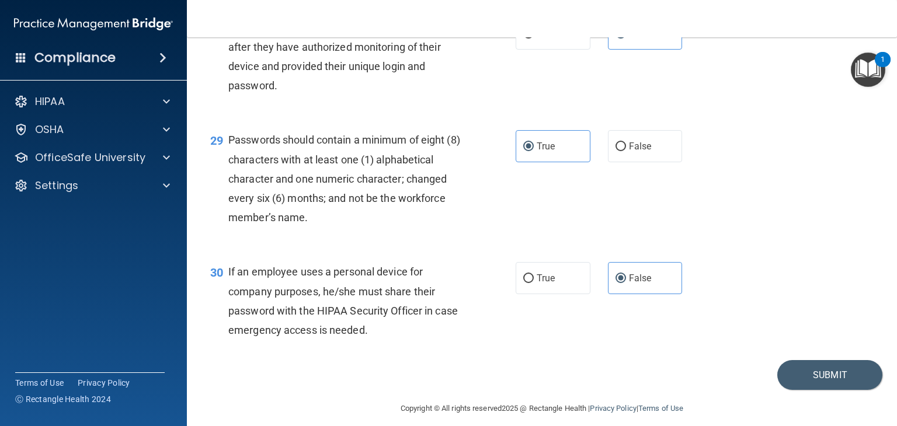
scroll to position [3049, 0]
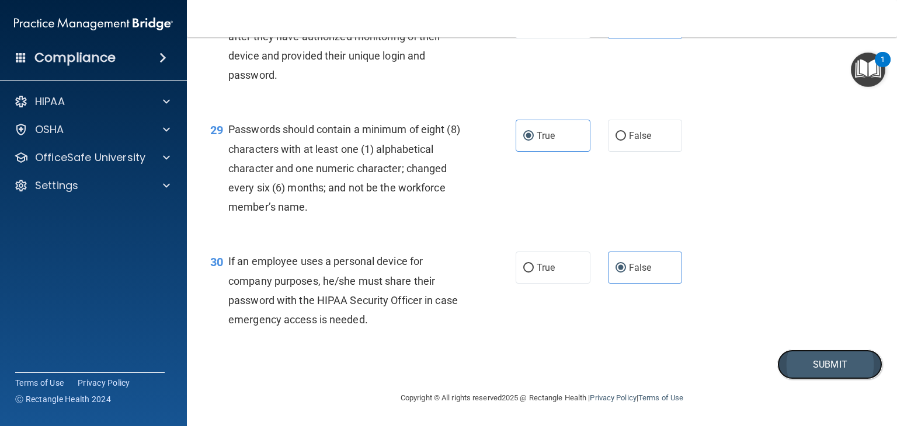
click at [791, 358] on button "Submit" at bounding box center [829, 365] width 105 height 30
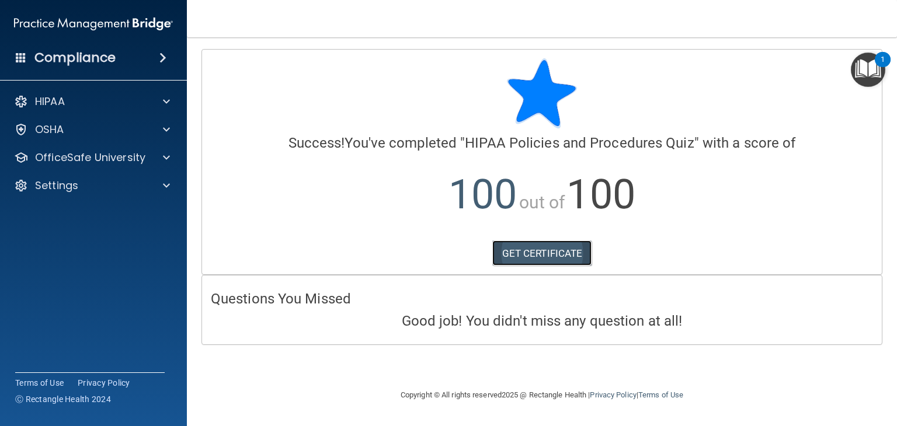
click at [516, 243] on link "GET CERTIFICATE" at bounding box center [542, 254] width 100 height 26
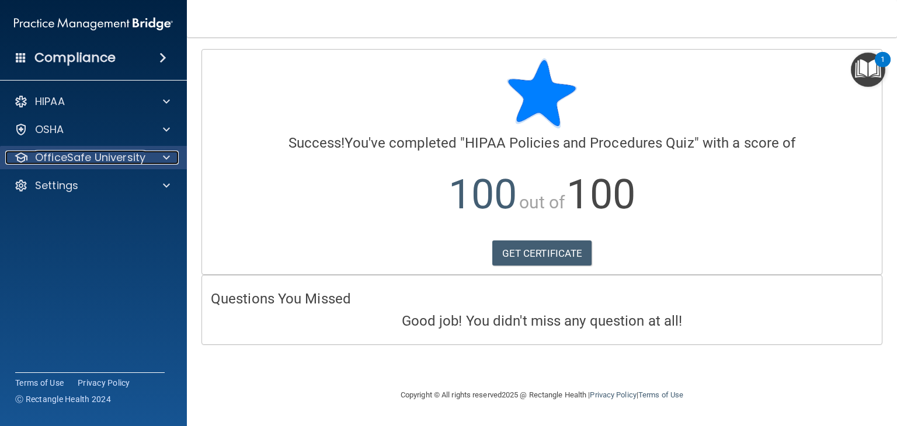
click at [163, 155] on span at bounding box center [166, 158] width 7 height 14
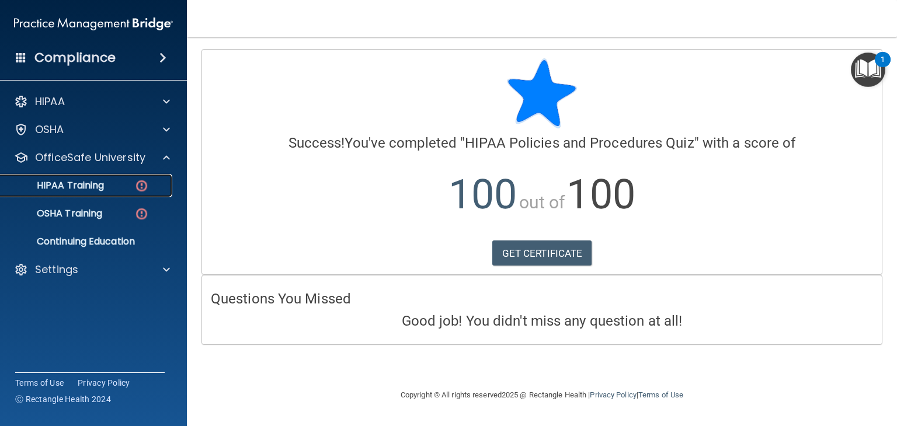
click at [136, 187] on img at bounding box center [141, 186] width 15 height 15
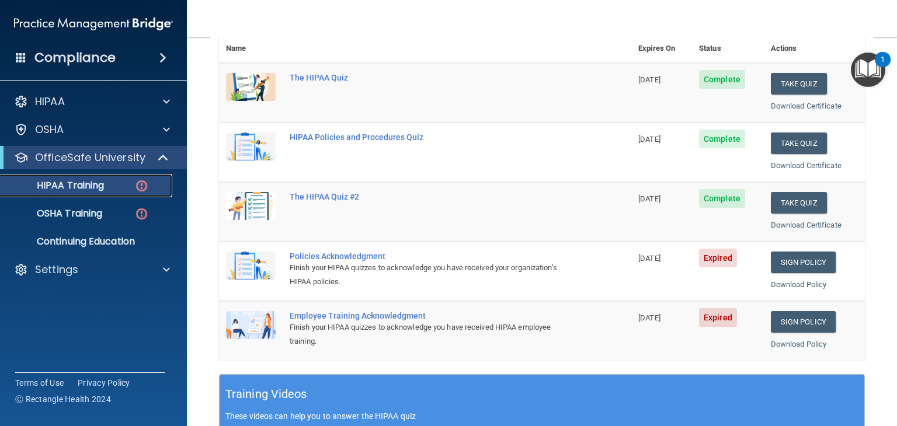
scroll to position [131, 0]
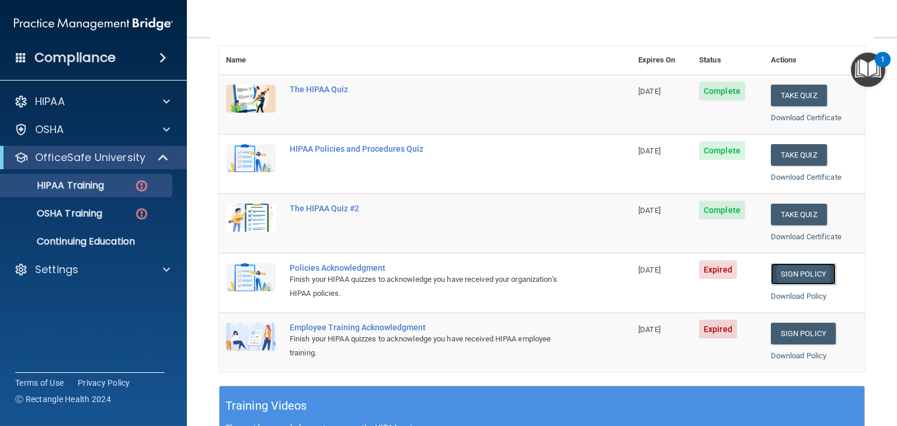
click at [791, 266] on link "Sign Policy" at bounding box center [803, 274] width 65 height 22
click at [771, 335] on link "Sign Policy" at bounding box center [803, 334] width 65 height 22
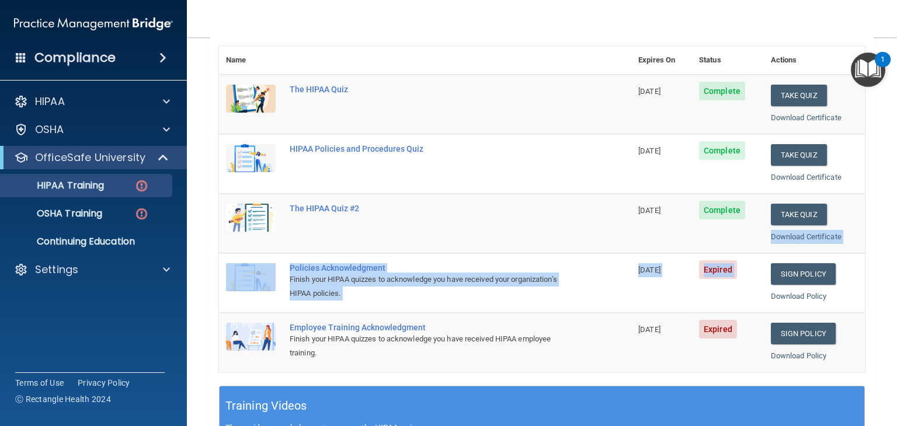
drag, startPoint x: 774, startPoint y: 258, endPoint x: 719, endPoint y: 247, distance: 56.5
click at [739, 251] on tbody "The HIPAA Quiz 08/29/2026 Complete Take Quiz Download Certificate HIPAA Policie…" at bounding box center [542, 224] width 646 height 298
click at [120, 214] on div "OSHA Training" at bounding box center [87, 214] width 159 height 12
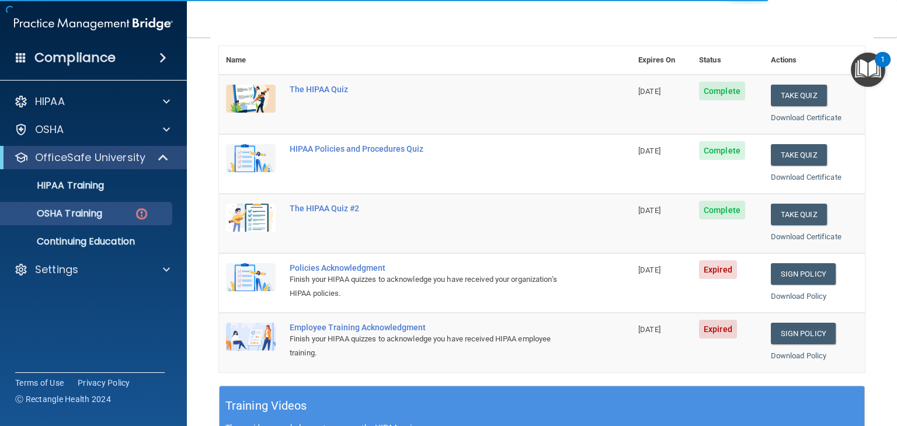
click at [195, 231] on main "Back Choose one path to get your HIPAA Certification ✓ HIPAA Officer Training ✓…" at bounding box center [542, 231] width 710 height 389
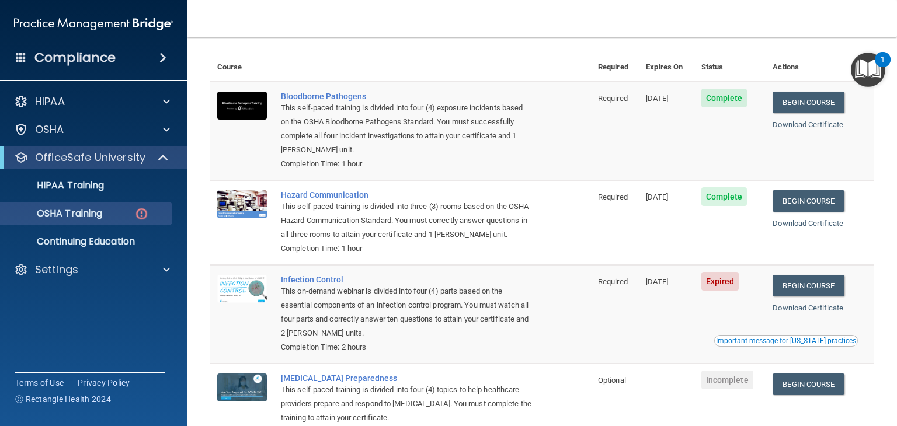
scroll to position [146, 0]
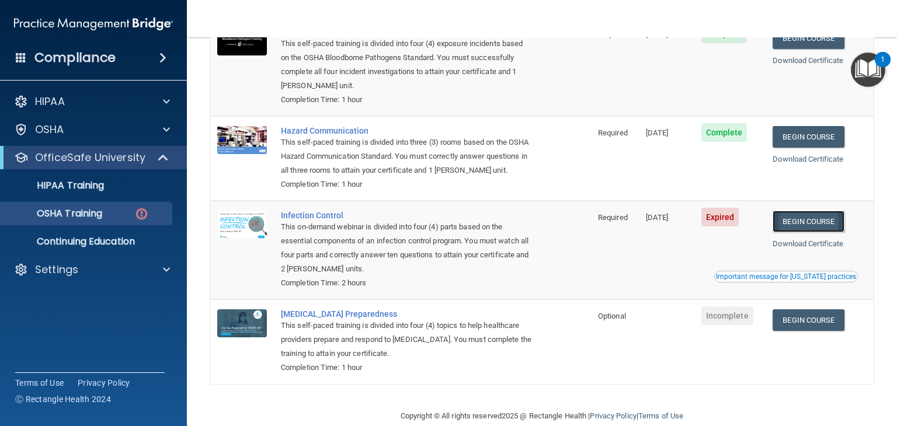
click at [810, 232] on link "Begin Course" at bounding box center [808, 222] width 71 height 22
click at [793, 331] on link "Begin Course" at bounding box center [808, 320] width 71 height 22
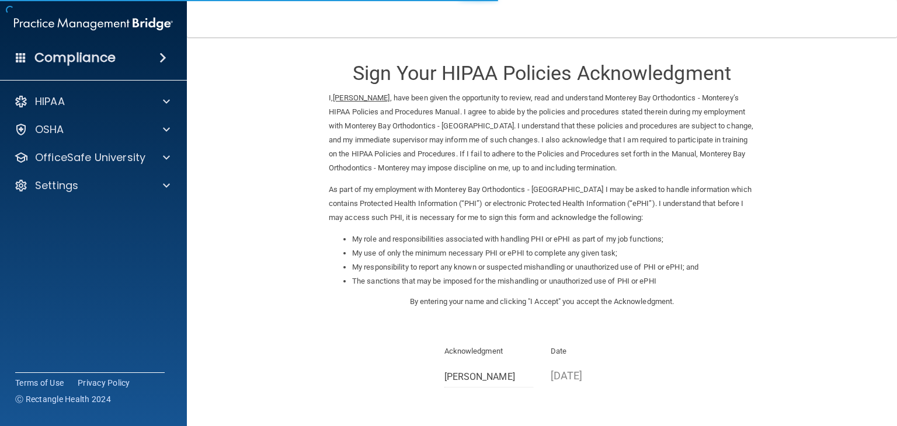
scroll to position [109, 0]
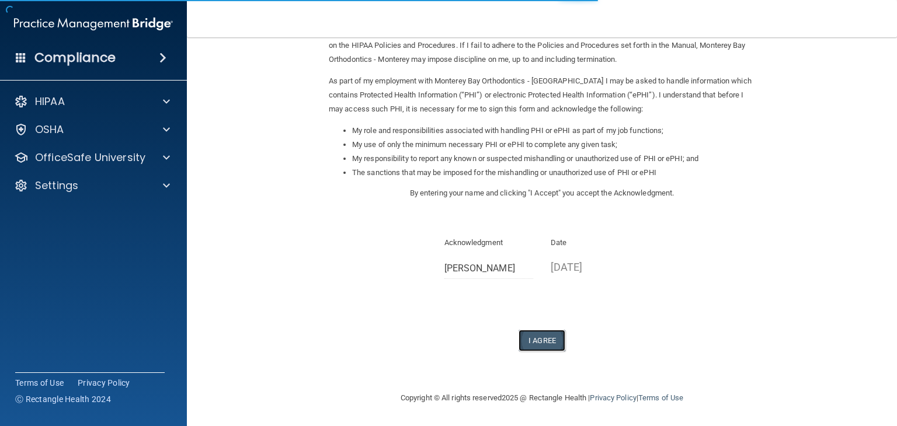
click at [532, 340] on button "I Agree" at bounding box center [542, 341] width 47 height 22
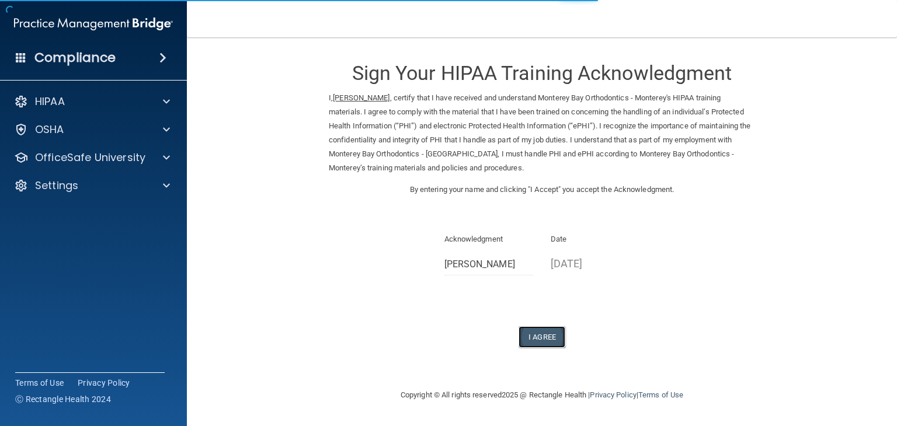
click at [552, 335] on button "I Agree" at bounding box center [542, 337] width 47 height 22
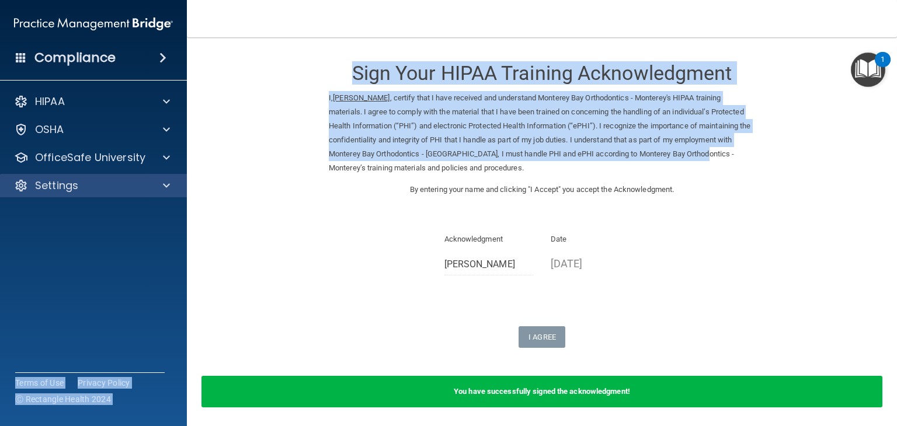
drag, startPoint x: 199, startPoint y: 175, endPoint x: 163, endPoint y: 185, distance: 37.1
click at [163, 185] on div "Compliance HIPAA Documents and Policies Report an Incident Business Associates …" at bounding box center [448, 213] width 897 height 426
click at [163, 185] on span at bounding box center [166, 186] width 7 height 14
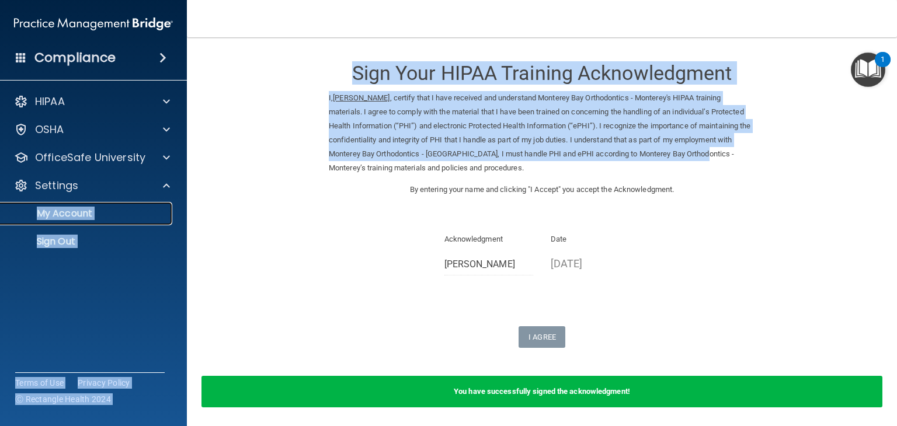
click at [69, 211] on p "My Account" at bounding box center [87, 214] width 159 height 12
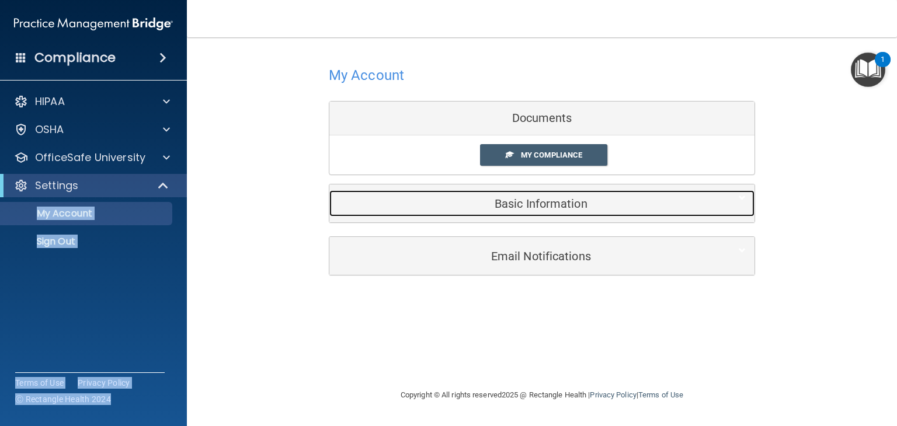
click at [547, 192] on div "Basic Information" at bounding box center [523, 203] width 389 height 26
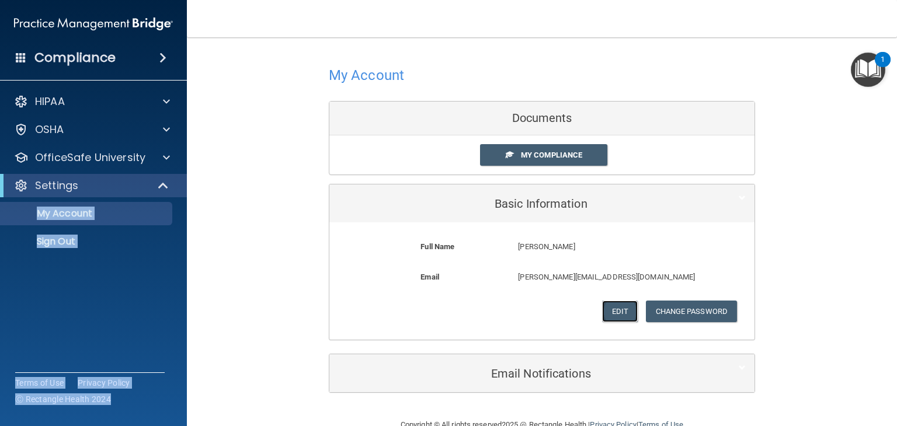
click at [608, 308] on button "Edit" at bounding box center [620, 312] width 36 height 22
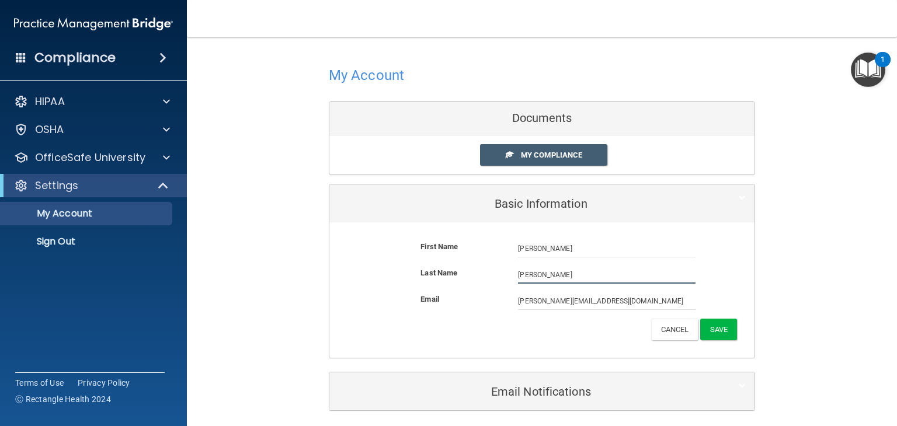
click at [526, 276] on input "DeGuzman" at bounding box center [607, 275] width 178 height 18
type input "Deguzman"
click at [708, 332] on button "Save" at bounding box center [718, 330] width 37 height 22
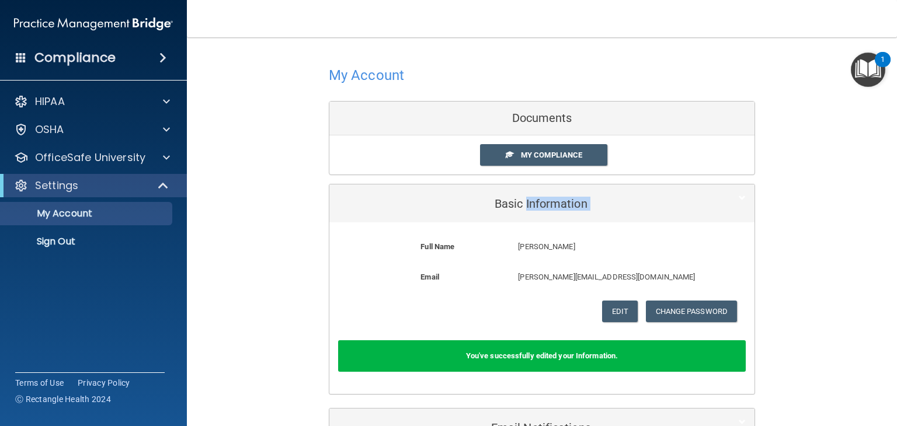
drag, startPoint x: 513, startPoint y: 267, endPoint x: 523, endPoint y: 183, distance: 84.7
click at [523, 184] on div "Basic Information Full Name Julieta Deguzman Julieta Last Name Deguzman Email j…" at bounding box center [542, 289] width 426 height 211
drag, startPoint x: 519, startPoint y: 99, endPoint x: 334, endPoint y: 151, distance: 191.7
click at [334, 151] on div "My Account Documents My Compliance My Compliance My BAA Basic Information Full …" at bounding box center [542, 228] width 426 height 359
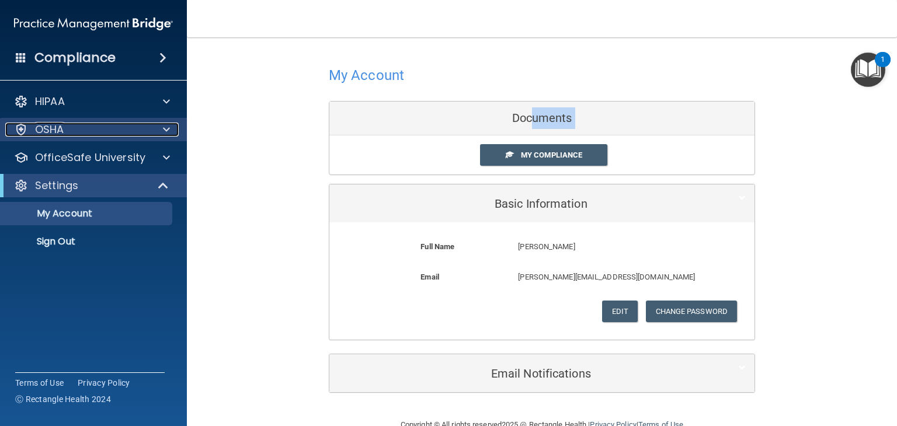
click at [138, 123] on div "OSHA" at bounding box center [77, 130] width 145 height 14
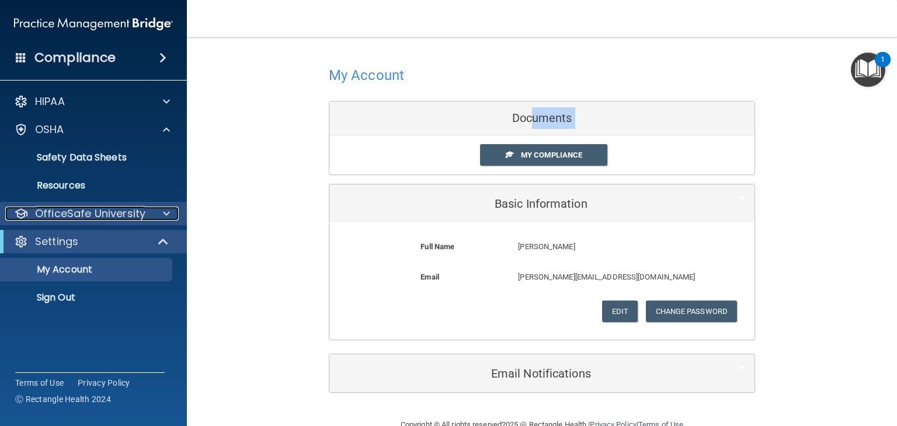
click at [128, 211] on p "OfficeSafe University" at bounding box center [90, 214] width 110 height 14
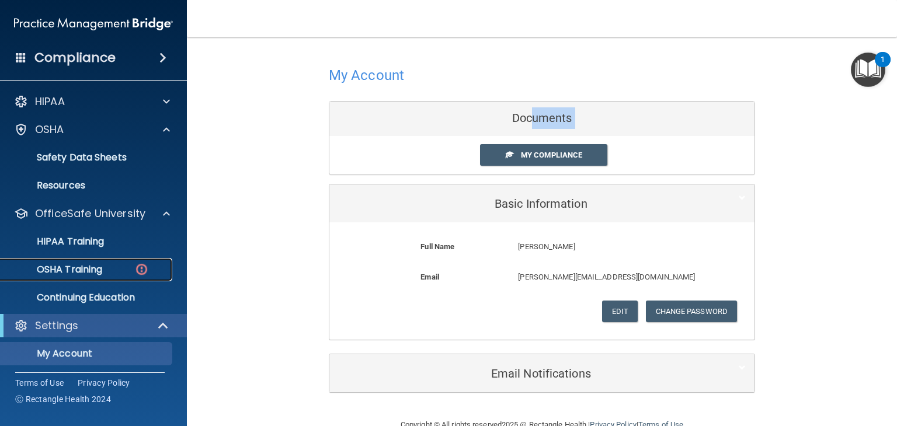
click at [145, 274] on img at bounding box center [141, 269] width 15 height 15
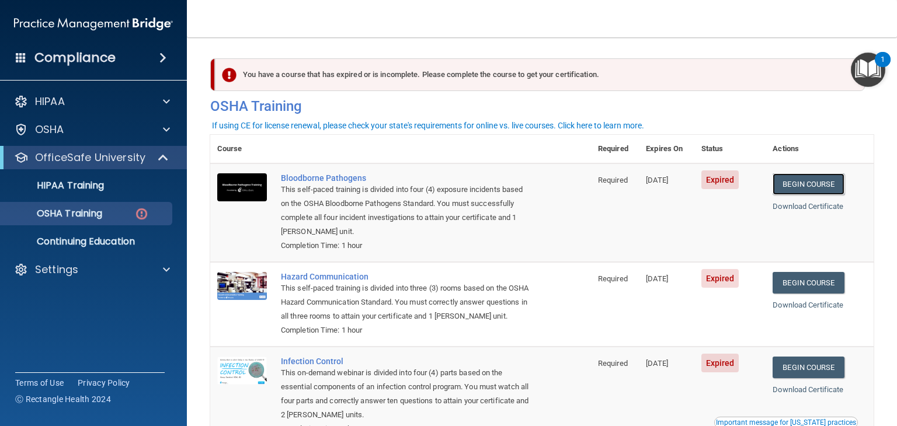
drag, startPoint x: 753, startPoint y: 183, endPoint x: 685, endPoint y: 180, distance: 68.4
click at [685, 180] on tr "Bloodborne Pathogens This self-paced training is divided into four (4) exposure…" at bounding box center [541, 213] width 663 height 99
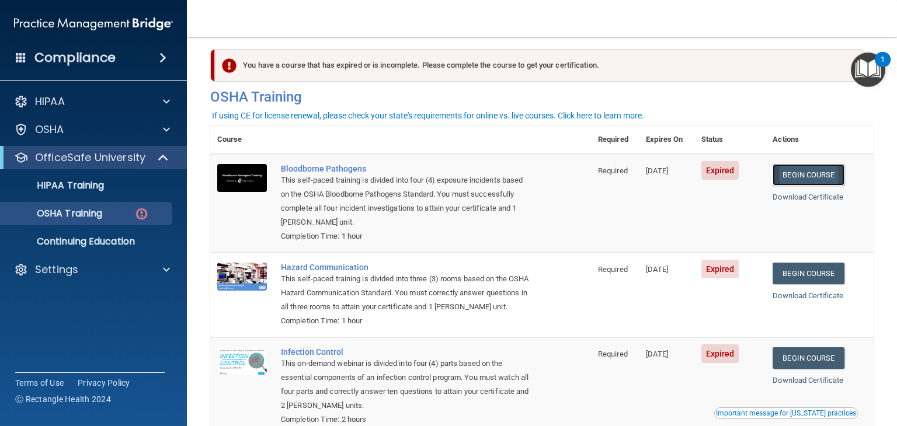
scroll to position [8, 0]
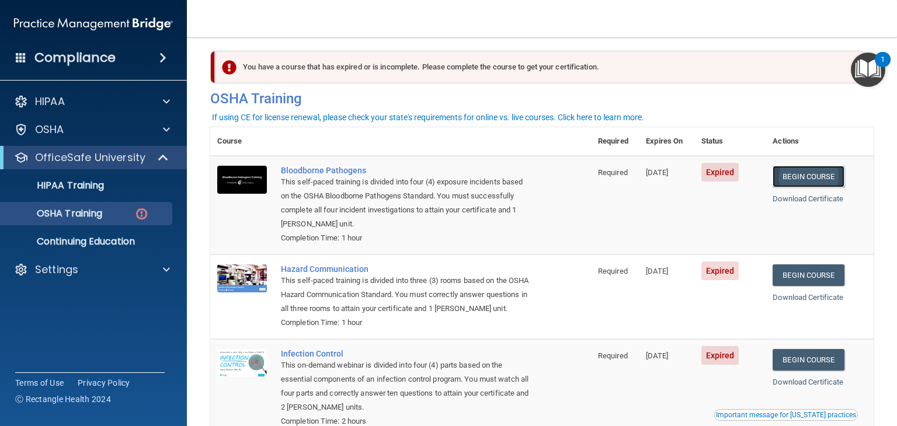
click at [797, 180] on link "Begin Course" at bounding box center [808, 177] width 71 height 22
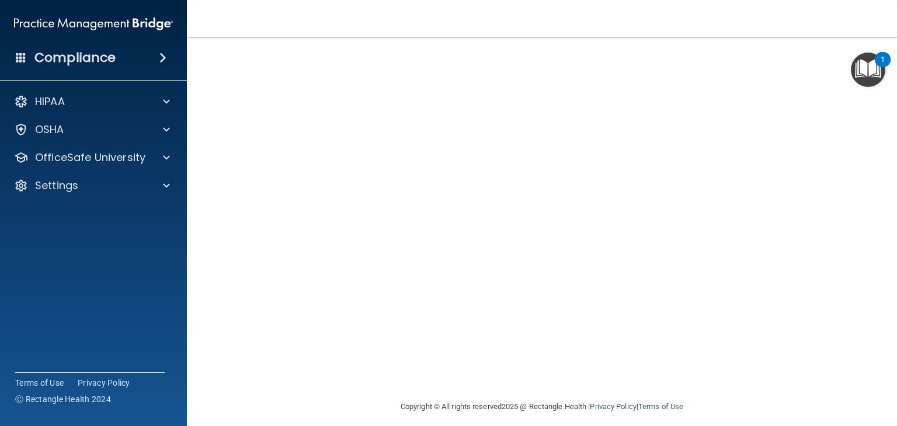
scroll to position [69, 0]
click at [812, 34] on nav "Toggle navigation Julieta Deguzman julie_deguz@yahoo.com Manage My Enterprise M…" at bounding box center [542, 18] width 710 height 37
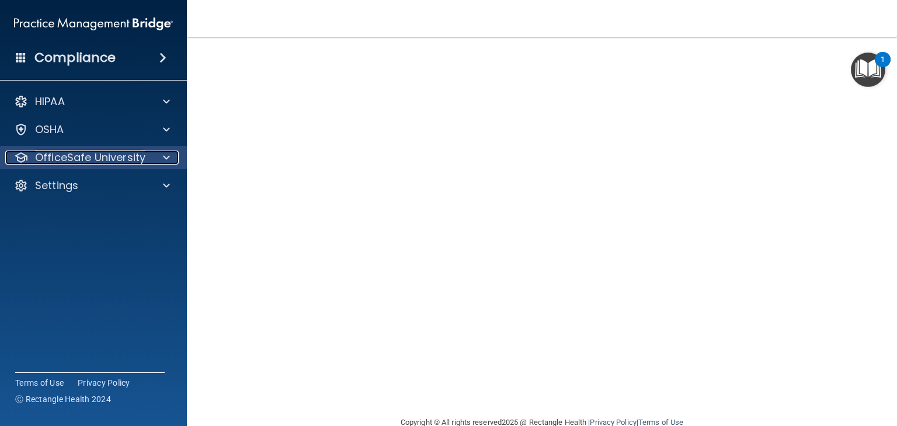
click at [113, 162] on p "OfficeSafe University" at bounding box center [90, 158] width 110 height 14
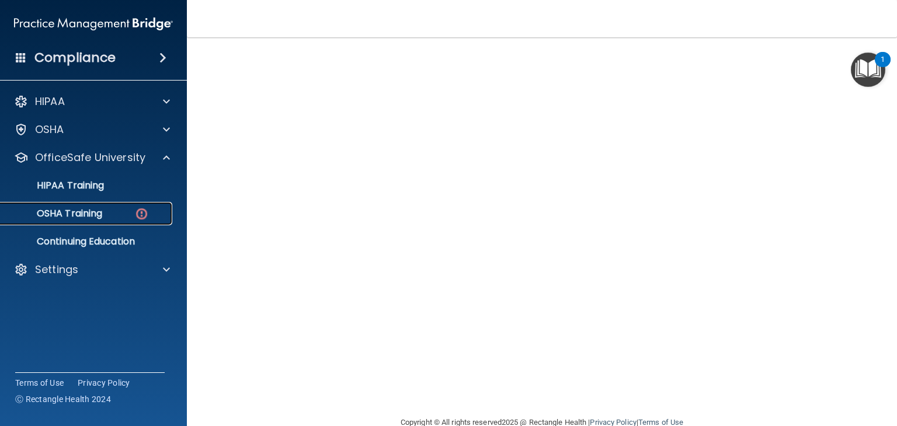
click at [98, 215] on p "OSHA Training" at bounding box center [55, 214] width 95 height 12
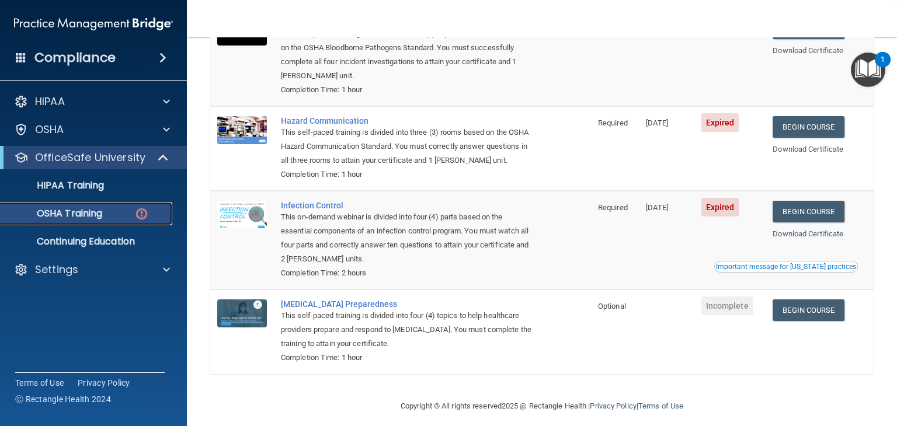
scroll to position [144, 0]
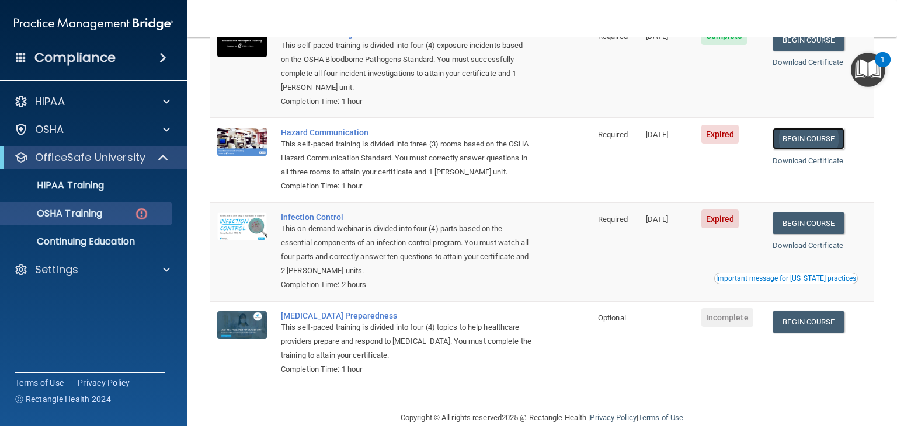
click at [805, 129] on link "Begin Course" at bounding box center [808, 139] width 71 height 22
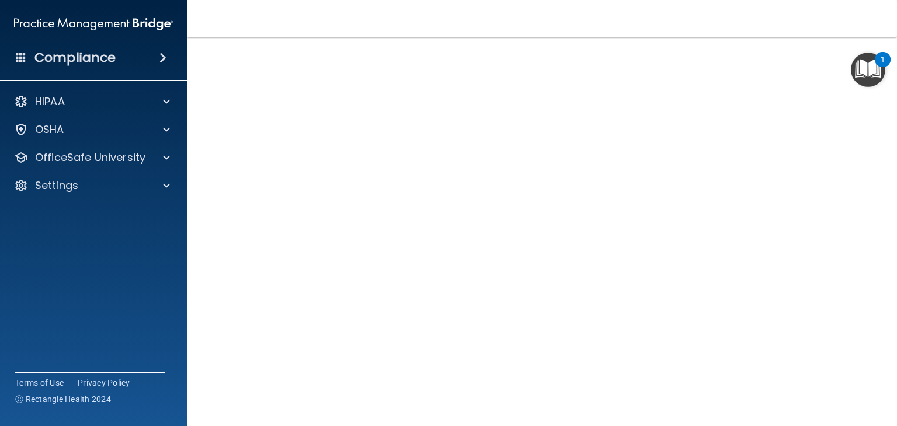
scroll to position [52, 0]
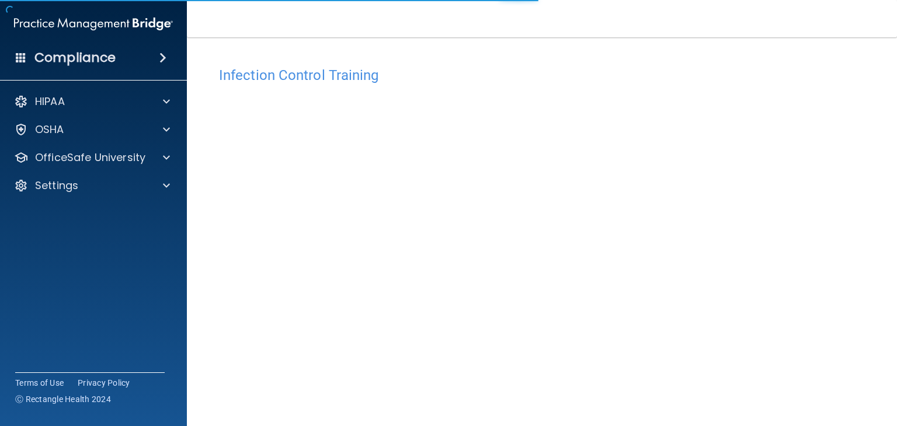
scroll to position [74, 0]
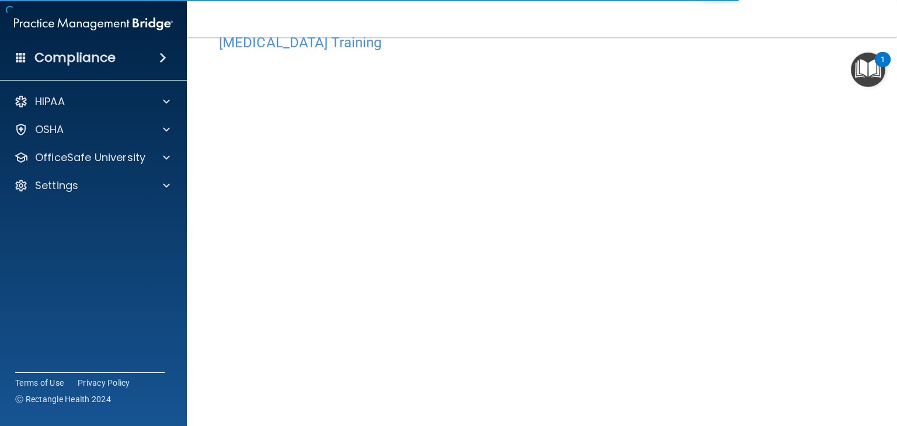
scroll to position [51, 0]
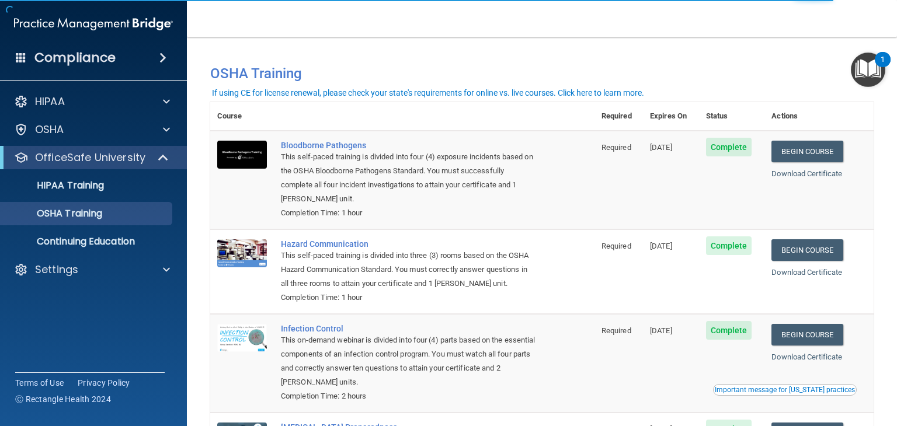
scroll to position [133, 0]
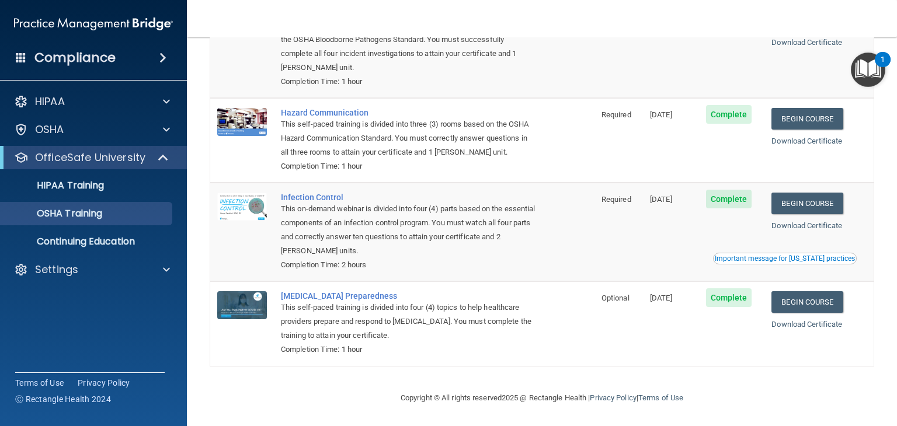
click at [0, 67] on div "Compliance" at bounding box center [93, 58] width 187 height 26
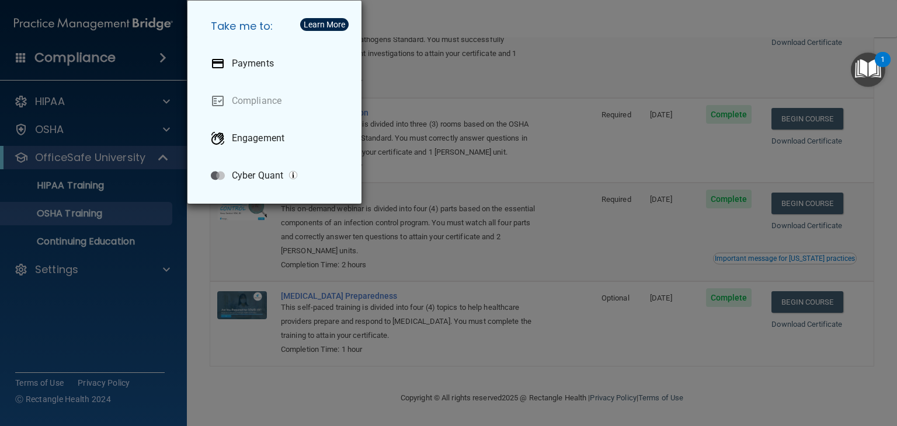
click at [73, 187] on div "Take me to: Payments Compliance Engagement Cyber Quant" at bounding box center [448, 213] width 897 height 426
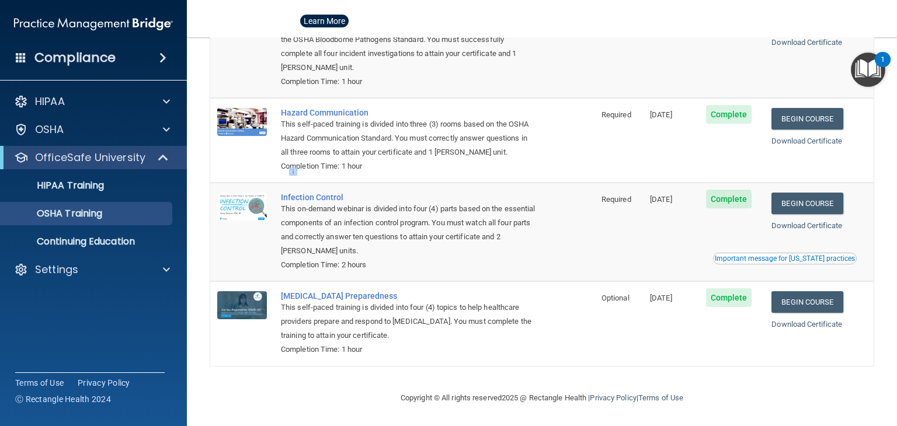
click at [73, 187] on div at bounding box center [448, 213] width 897 height 426
click at [73, 187] on p "HIPAA Training" at bounding box center [56, 186] width 96 height 12
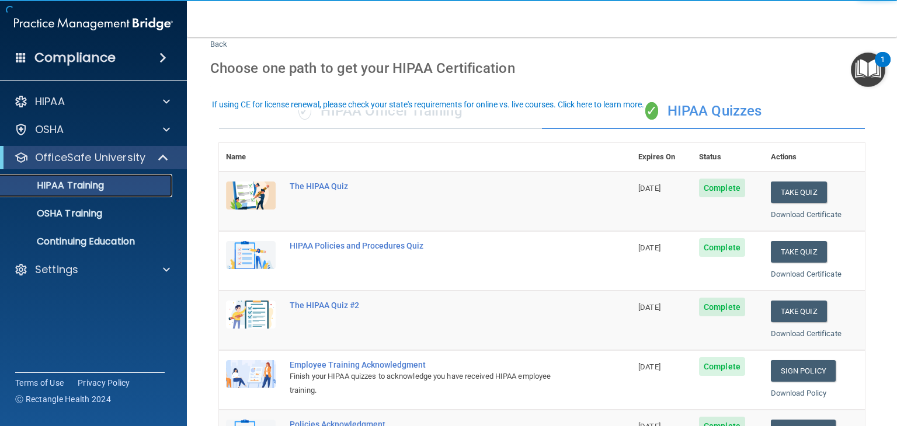
scroll to position [14, 0]
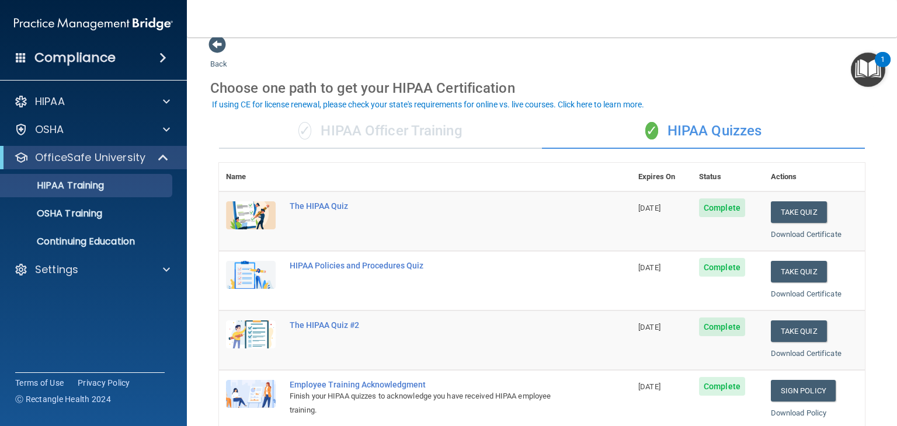
click at [372, 131] on div "✓ HIPAA Officer Training" at bounding box center [380, 131] width 323 height 35
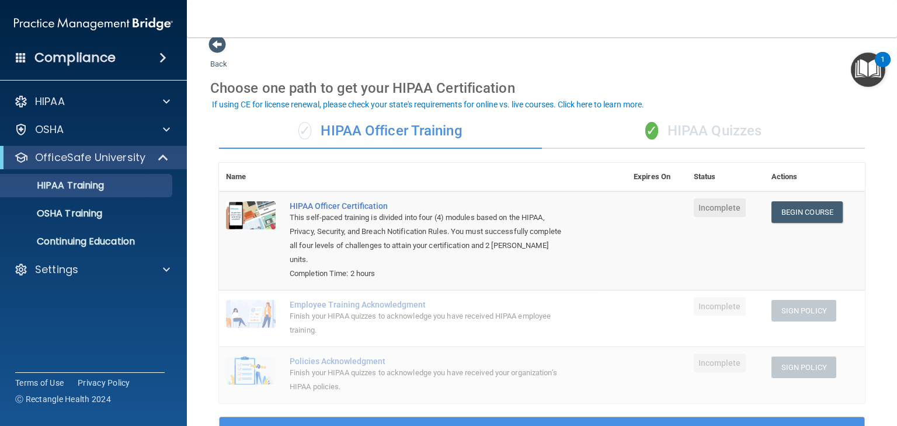
click at [123, 254] on div "HIPAA Documents and Policies Report an Incident Business Associates Emergency P…" at bounding box center [93, 188] width 187 height 206
click at [128, 247] on p "Continuing Education" at bounding box center [87, 242] width 159 height 12
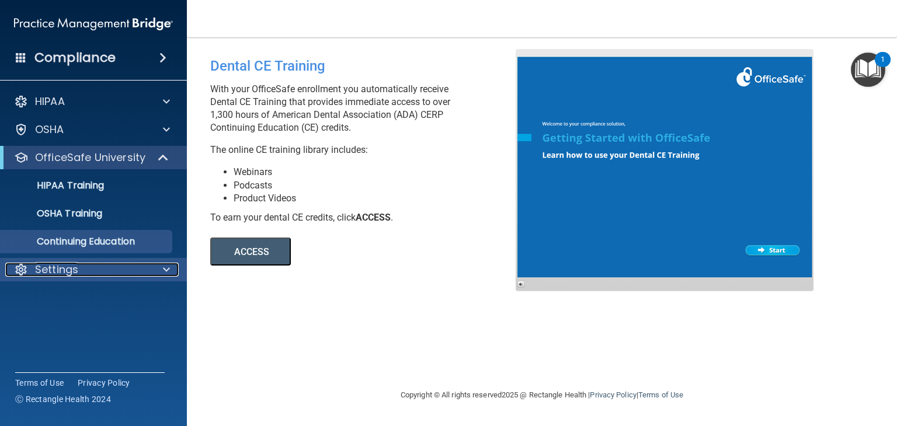
click at [147, 269] on div "Settings" at bounding box center [77, 270] width 145 height 14
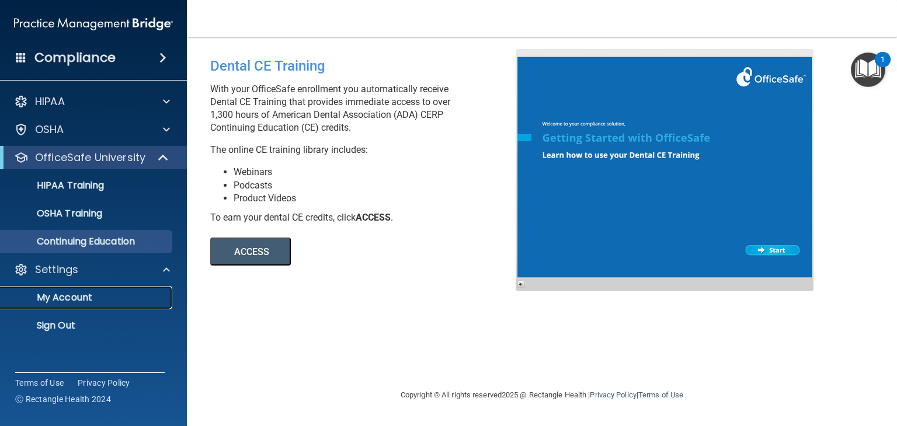
click at [75, 301] on p "My Account" at bounding box center [87, 298] width 159 height 12
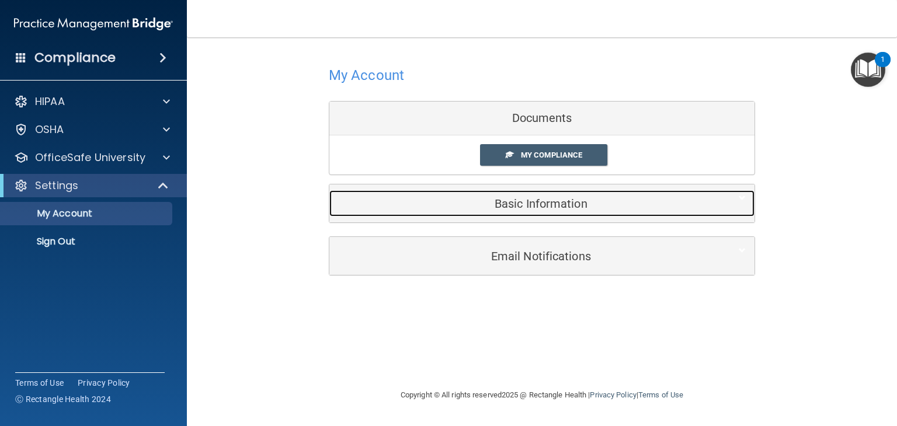
click at [523, 213] on div "Basic Information" at bounding box center [523, 203] width 389 height 26
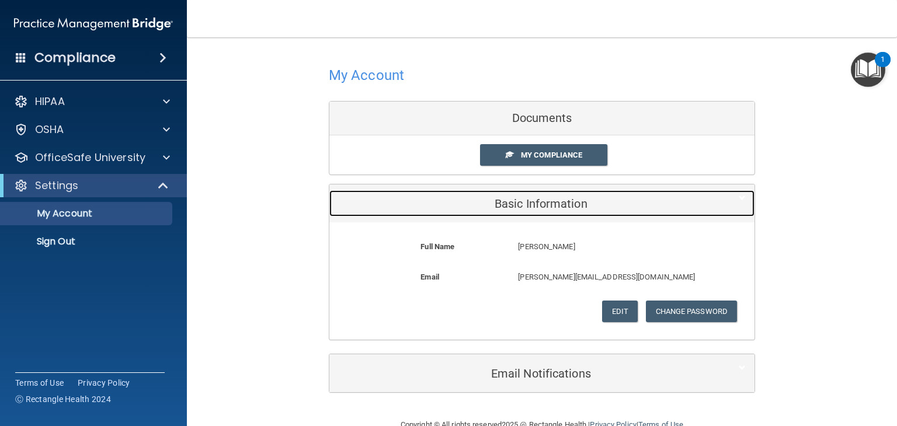
scroll to position [26, 0]
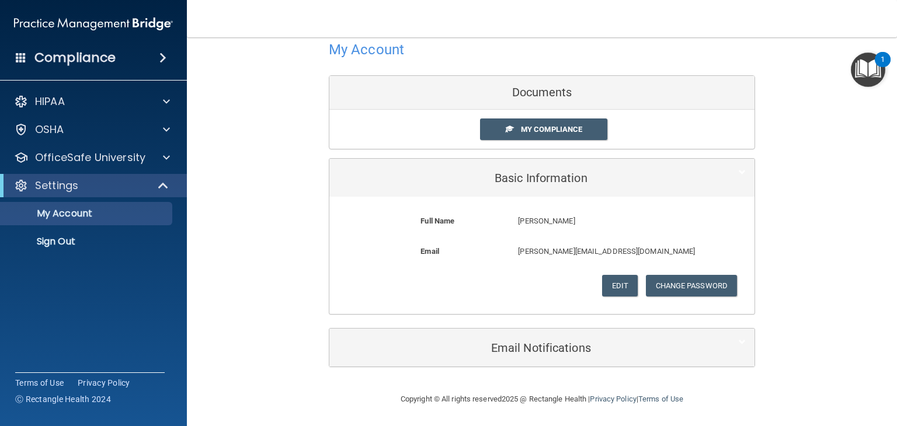
click at [531, 319] on div "My Account Documents My Compliance My Compliance My BAA Basic Information Full …" at bounding box center [542, 175] width 426 height 305
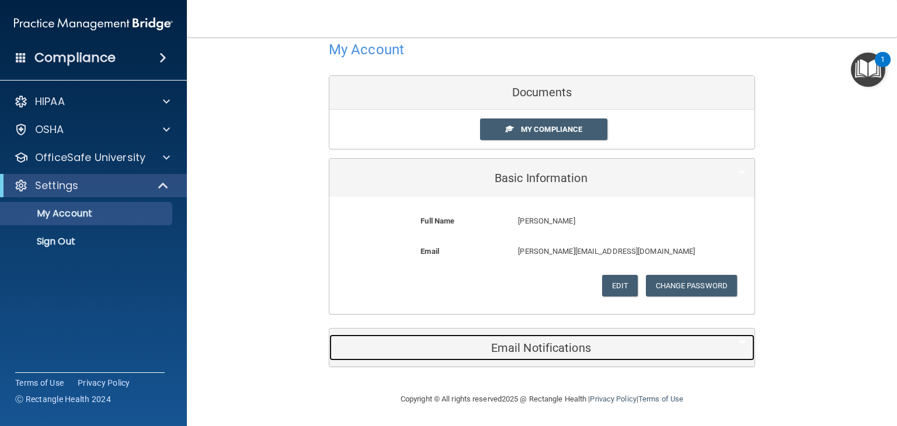
click at [536, 335] on div "Email Notifications" at bounding box center [523, 348] width 389 height 26
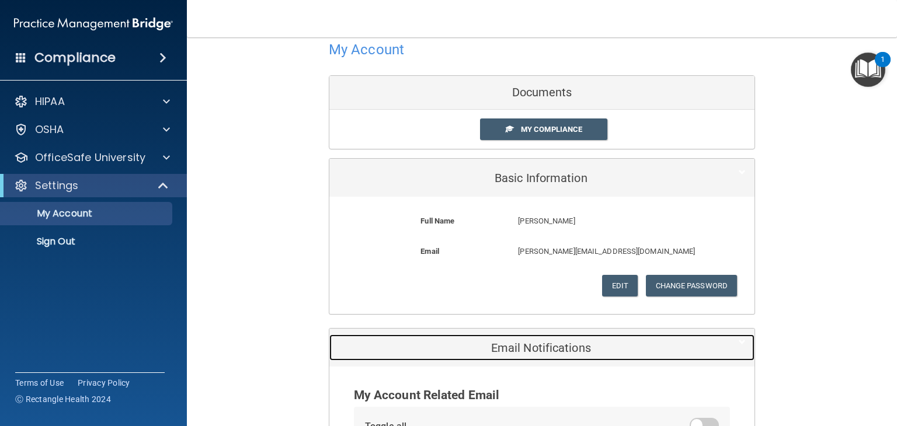
scroll to position [171, 0]
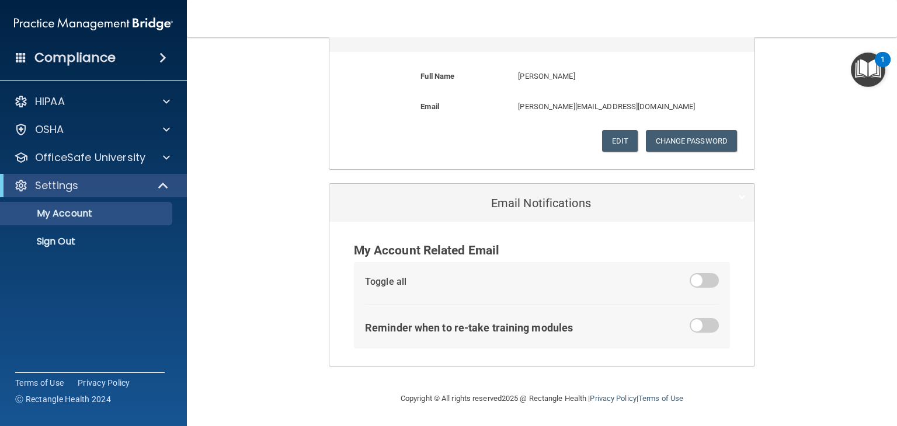
click at [715, 286] on div "Toggle all Reminder when to re-take training modules" at bounding box center [542, 305] width 377 height 86
click at [697, 276] on span at bounding box center [704, 280] width 29 height 15
click at [697, 283] on input "checkbox" at bounding box center [697, 283] width 0 height 0
click at [862, 60] on img "Open Resource Center, 1 new notification" at bounding box center [868, 70] width 34 height 34
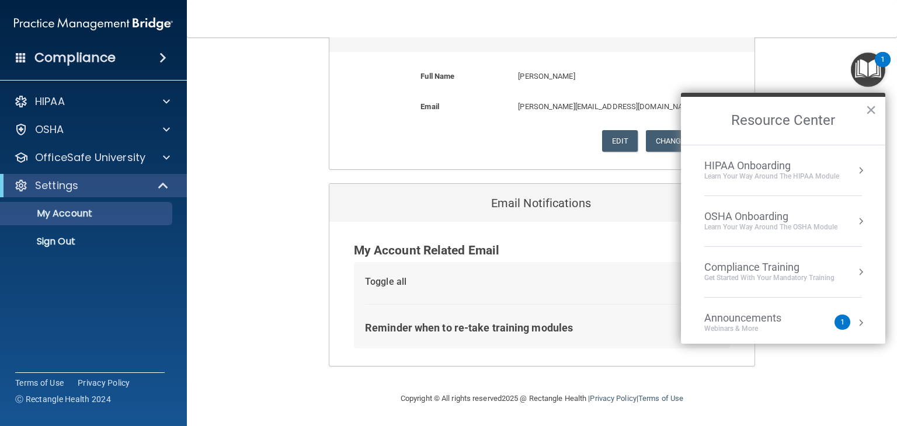
click at [798, 308] on li "Announcements Webinars & More 1" at bounding box center [783, 323] width 158 height 51
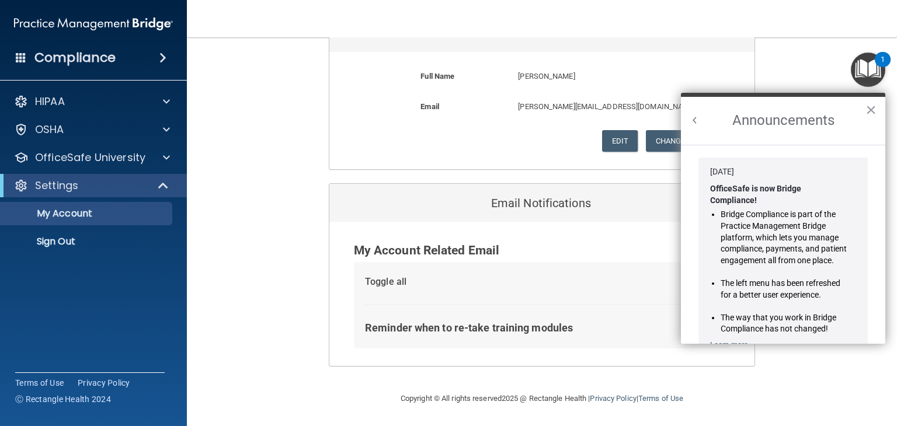
scroll to position [191, 0]
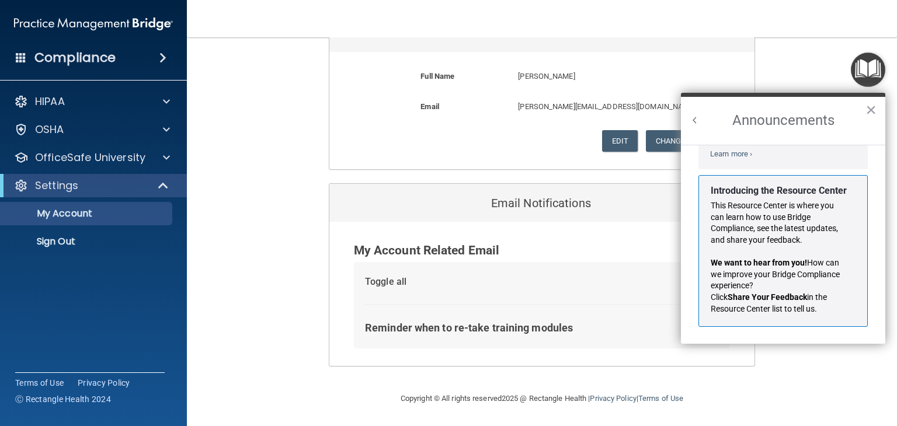
click at [739, 254] on div "This Resource Center is where you can learn how to use Bridge Compliance, see t…" at bounding box center [779, 257] width 136 height 114
click at [74, 241] on p "Sign Out" at bounding box center [87, 242] width 159 height 12
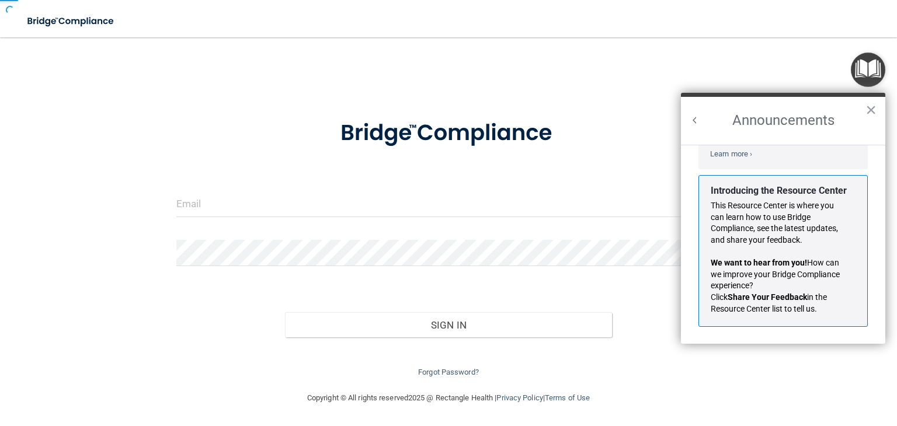
scroll to position [3, 0]
